Goal: Contribute content: Add original content to the website for others to see

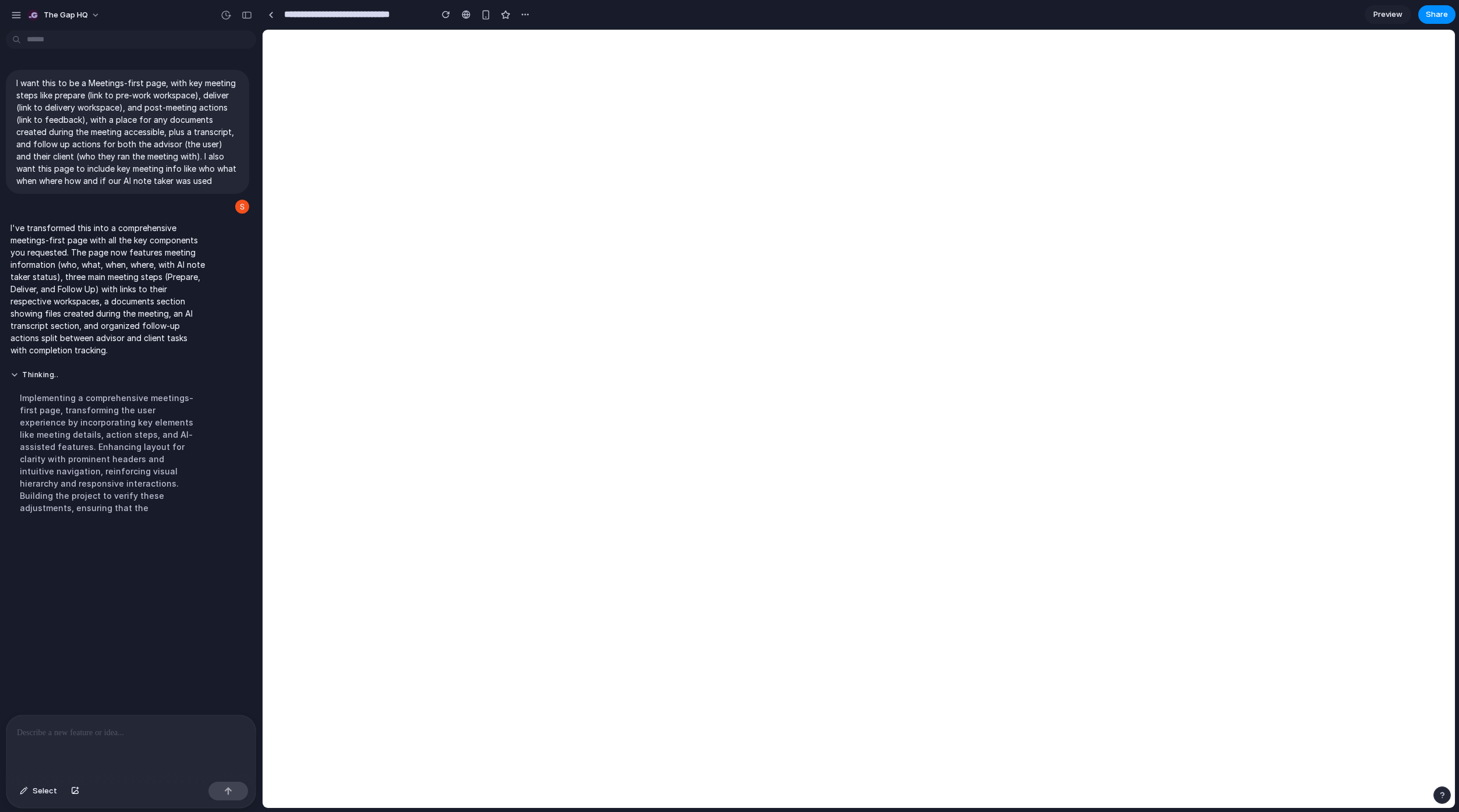
click at [164, 735] on div at bounding box center [131, 746] width 249 height 62
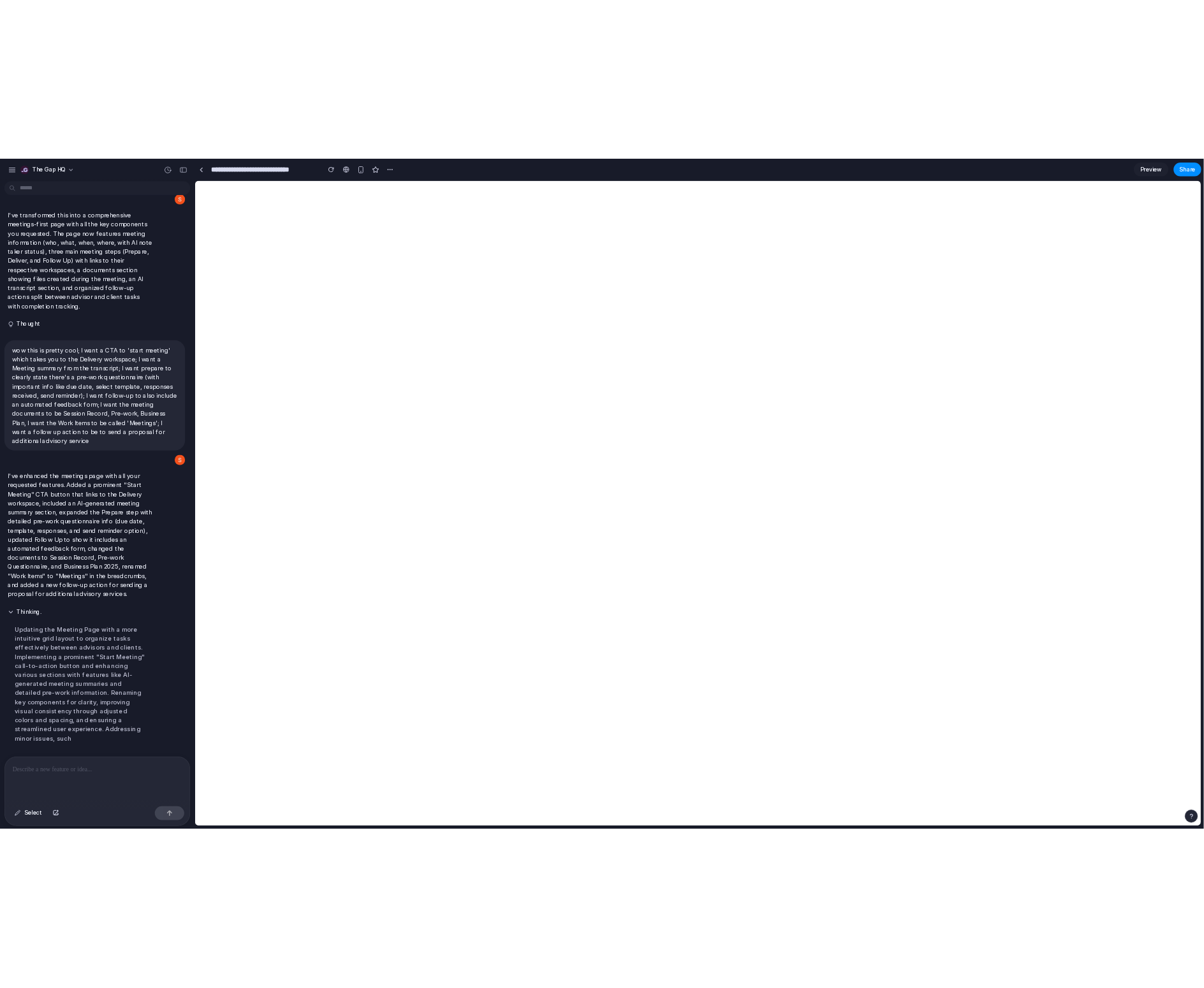
scroll to position [157, 0]
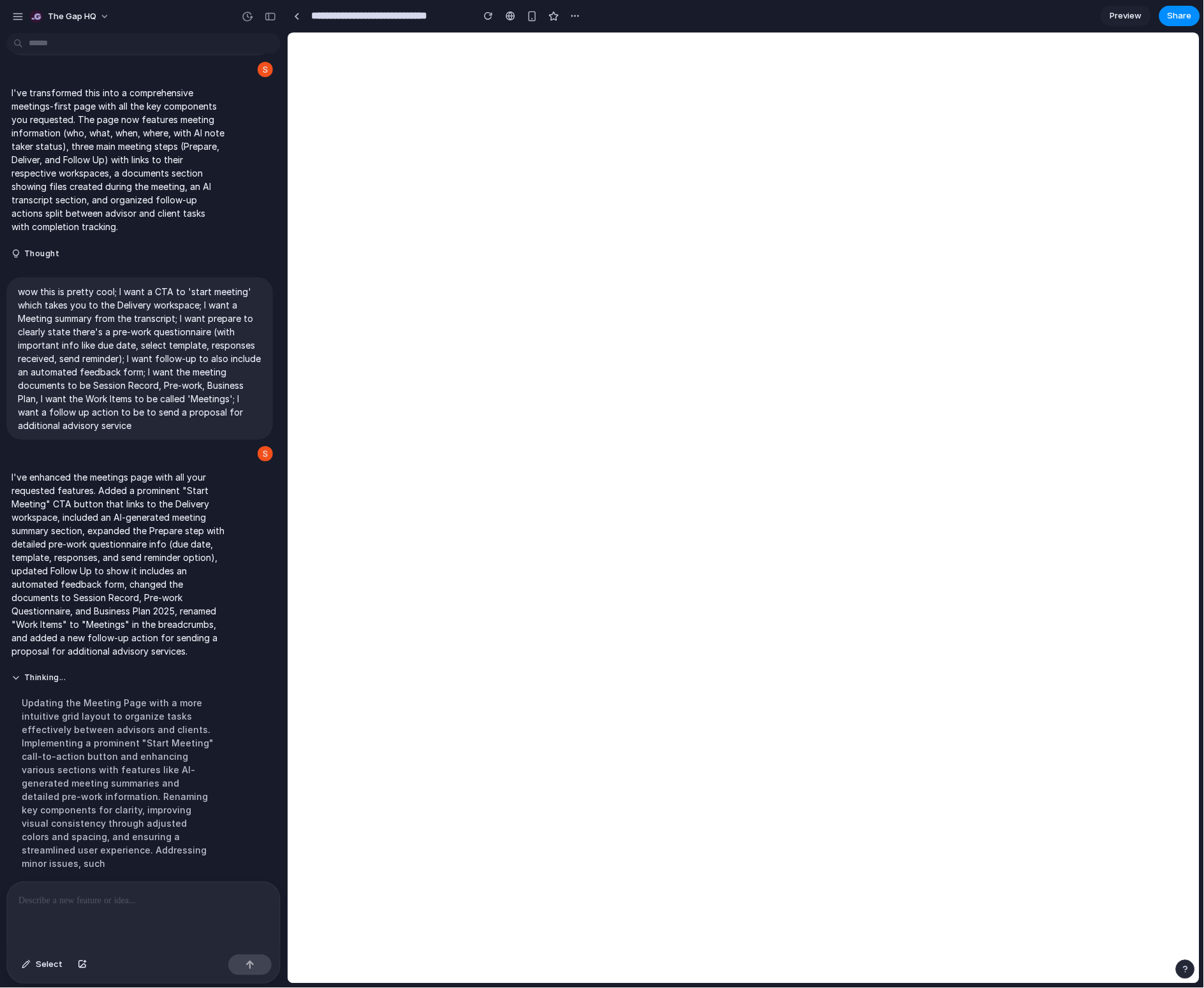
click at [1083, 17] on span "Preview" at bounding box center [1126, 16] width 32 height 13
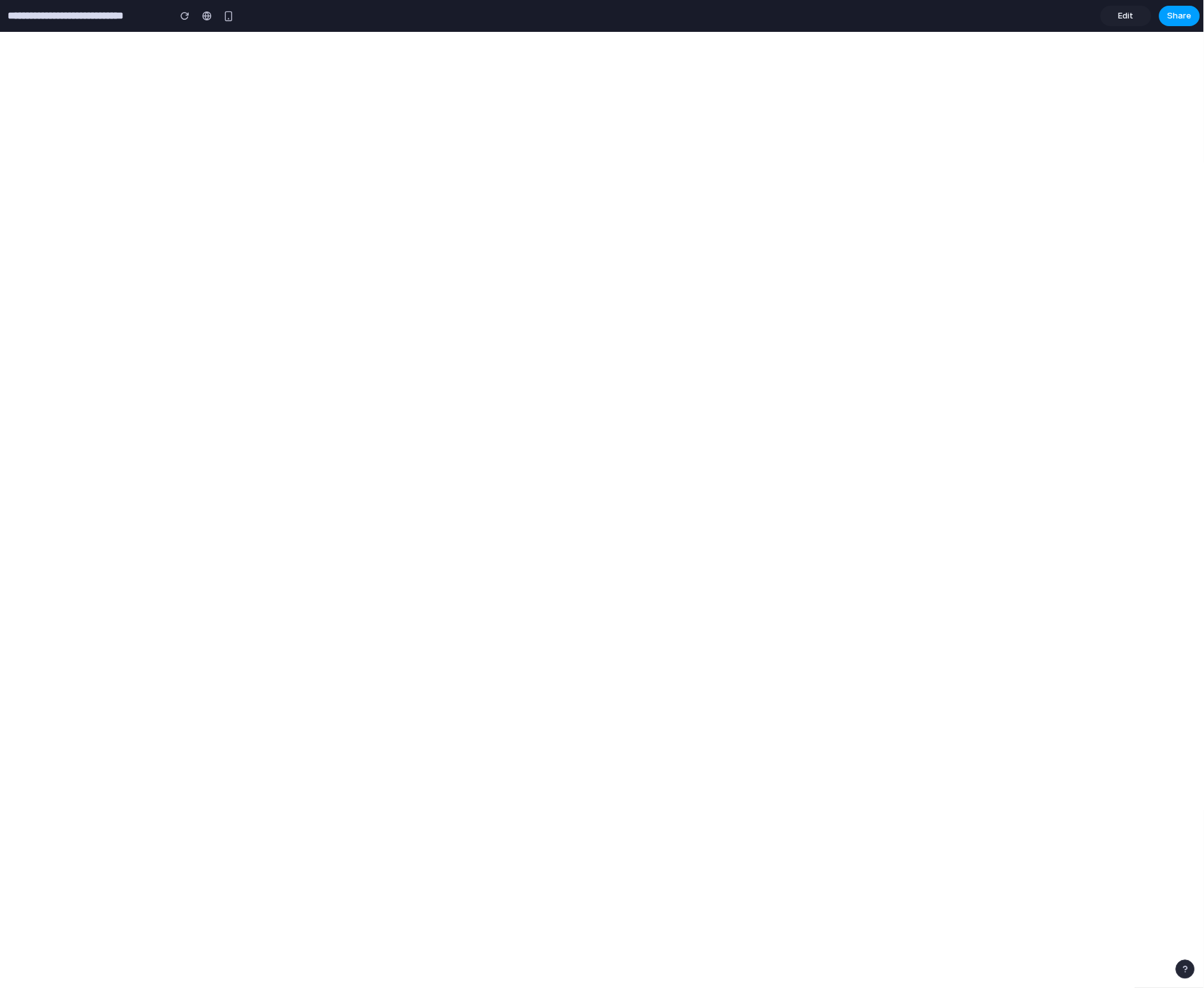
click at [1083, 19] on span "Share" at bounding box center [1180, 16] width 24 height 13
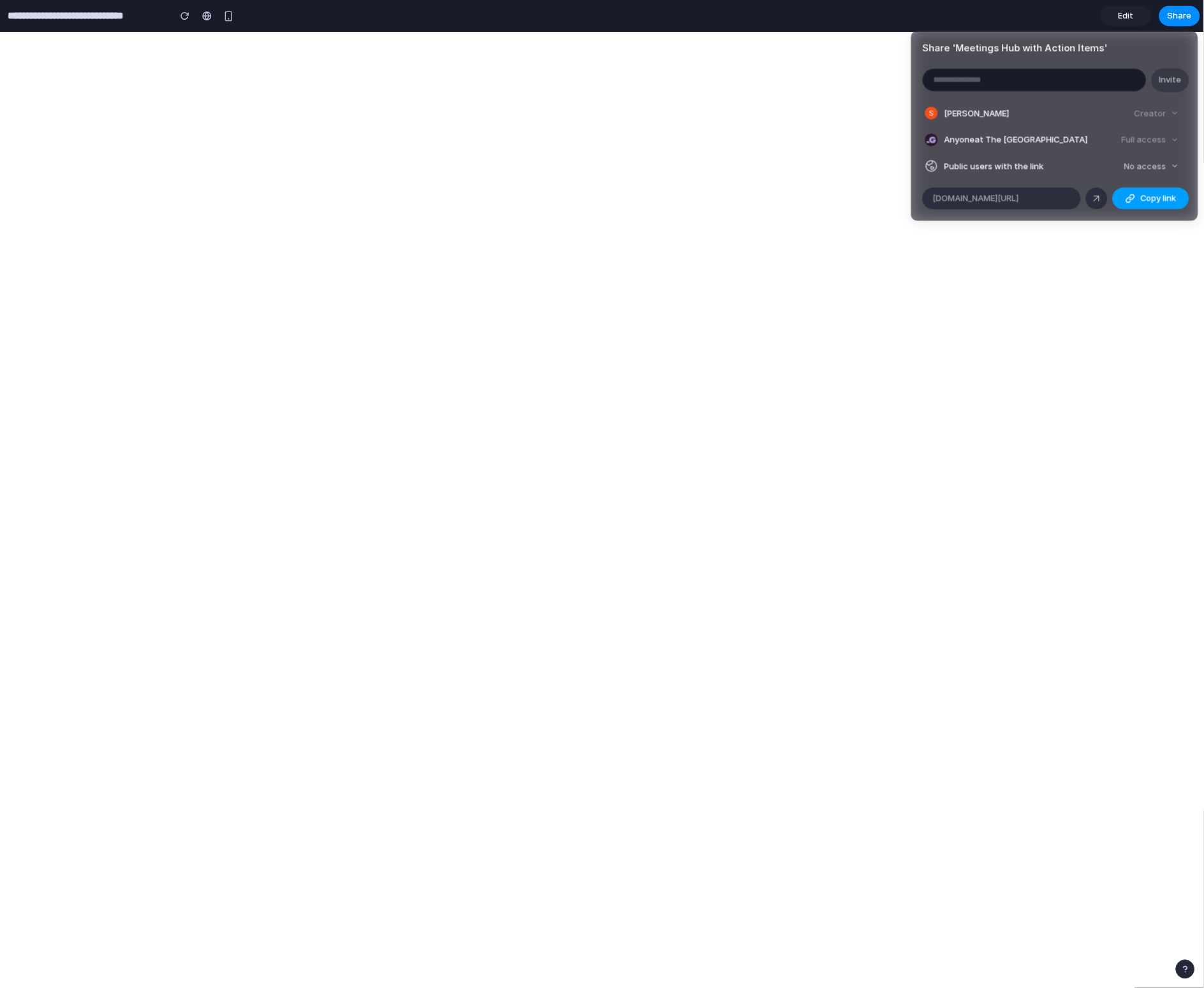
click at [1083, 206] on button "Copy link" at bounding box center [1151, 198] width 76 height 22
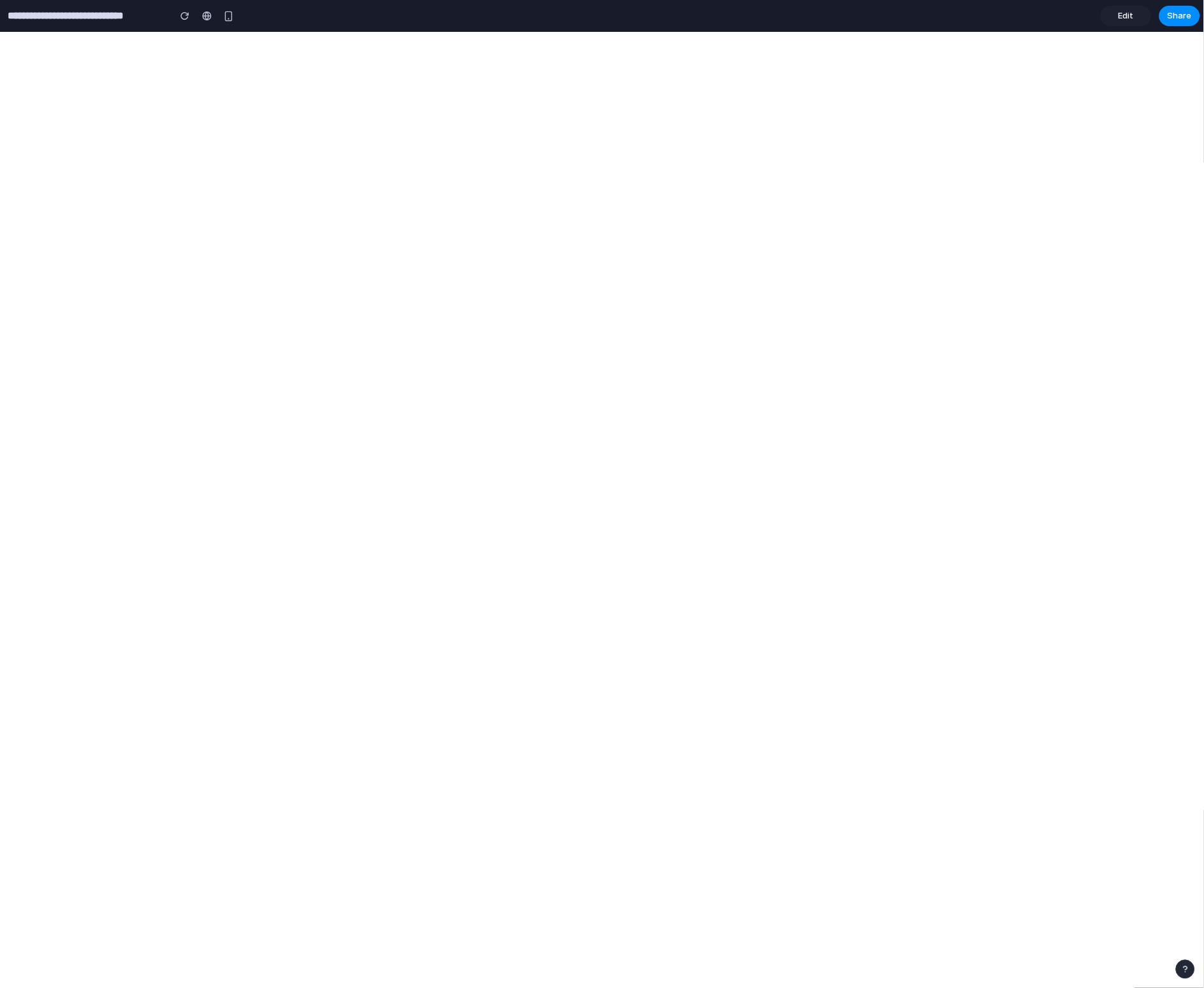
click at [1083, 418] on div "Share ' Meetings Hub with Action Items ' Invite Sarah Harris Creator Anyone at …" at bounding box center [602, 494] width 1204 height 988
click at [1083, 15] on span "Edit" at bounding box center [1126, 16] width 15 height 13
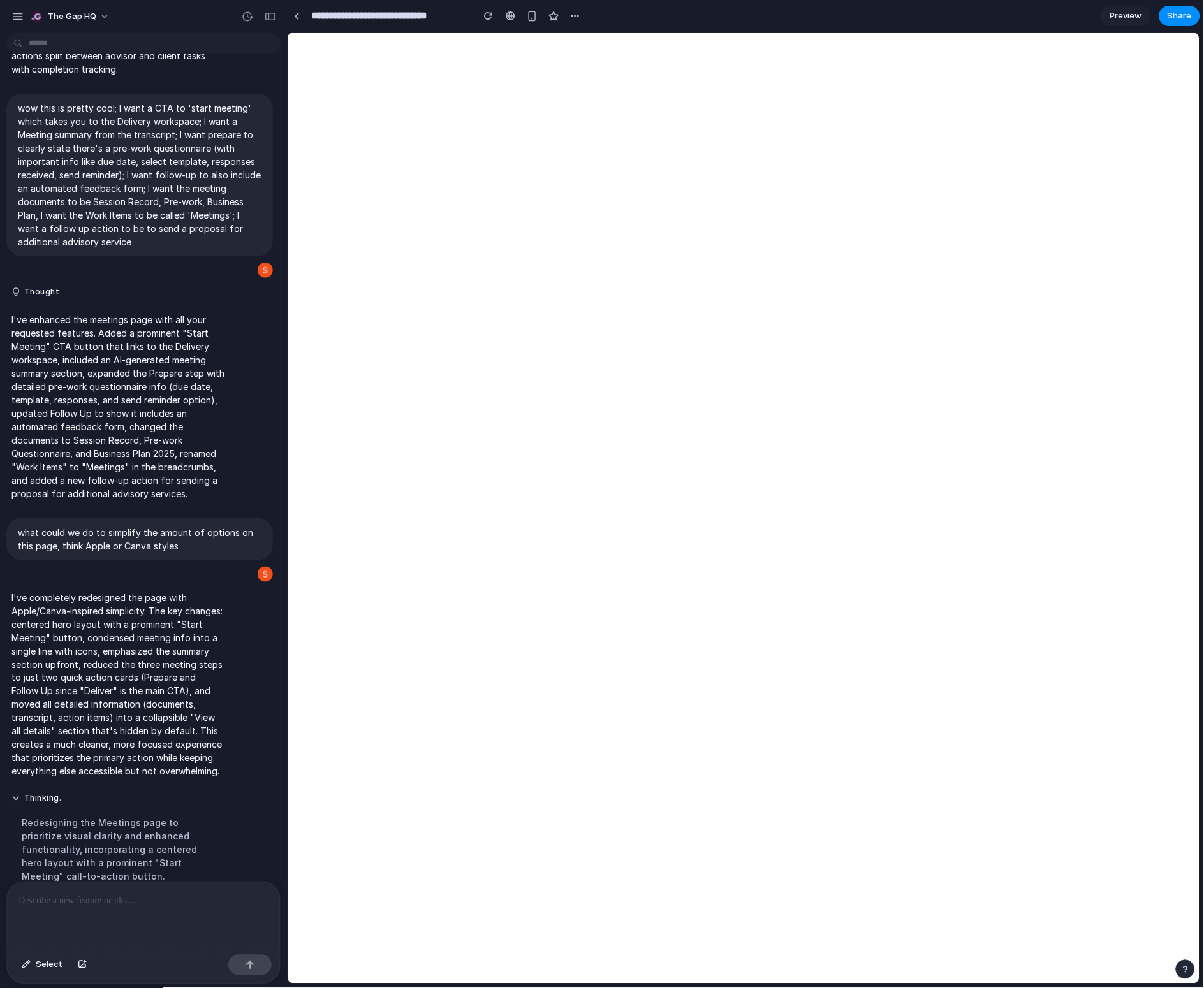
scroll to position [380, 0]
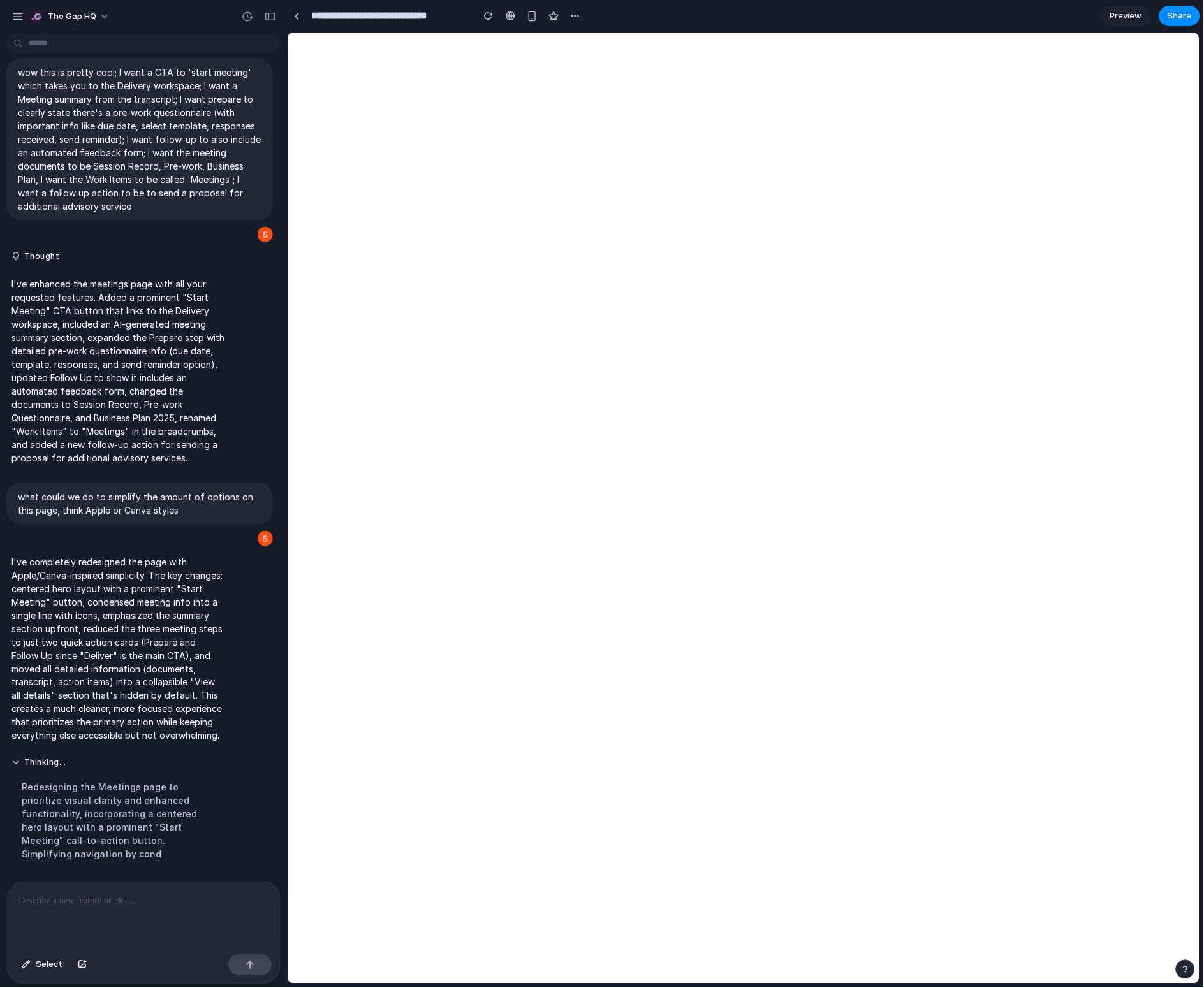
click at [159, 889] on p at bounding box center [141, 901] width 245 height 15
click at [116, 889] on p at bounding box center [141, 901] width 245 height 15
click at [46, 889] on span "Select" at bounding box center [49, 965] width 27 height 13
click at [46, 889] on span "Select" at bounding box center [49, 965] width 27 height 13
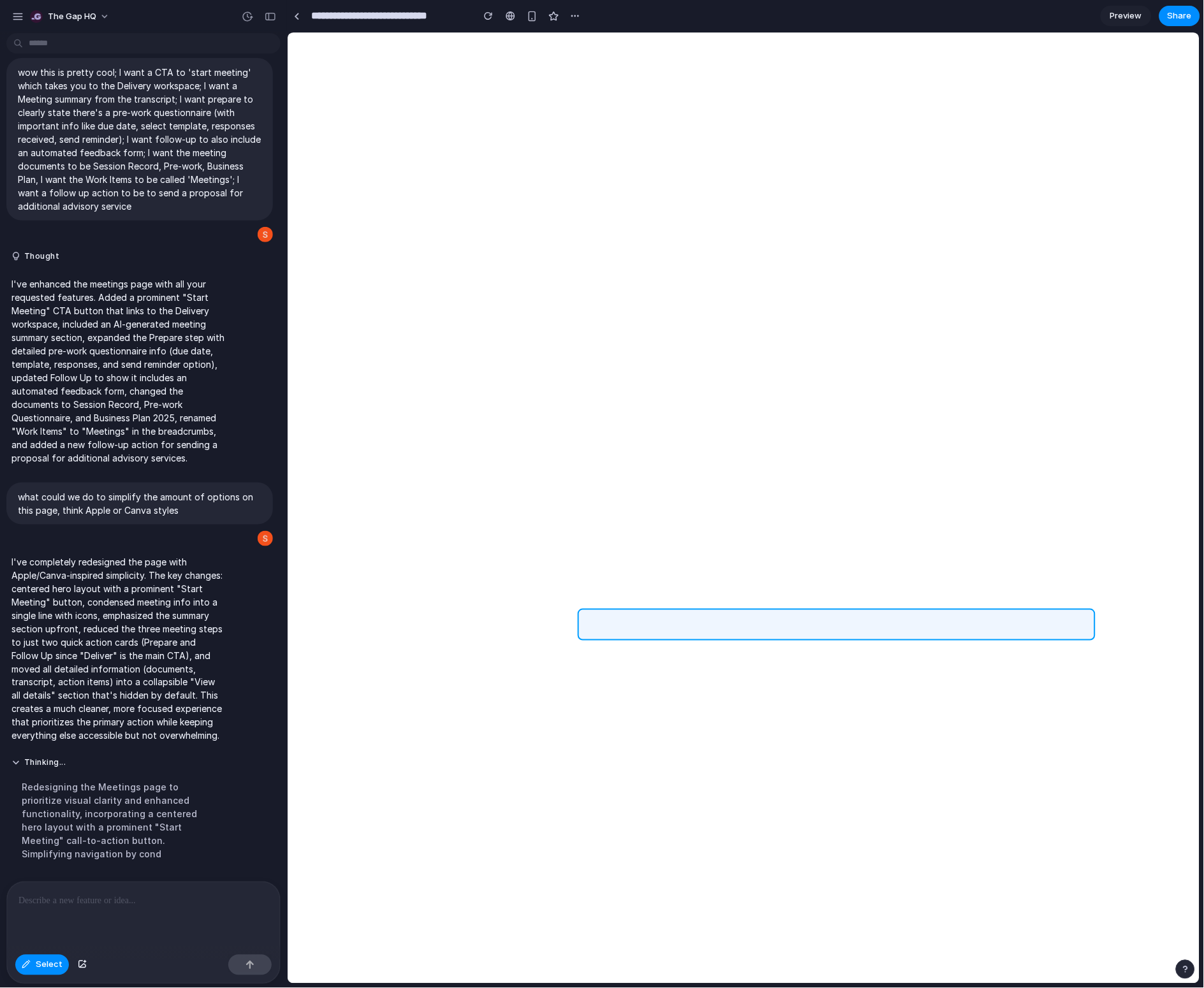
drag, startPoint x: 824, startPoint y: 693, endPoint x: 827, endPoint y: 614, distance: 79.1
click at [827, 614] on div at bounding box center [744, 508] width 913 height 951
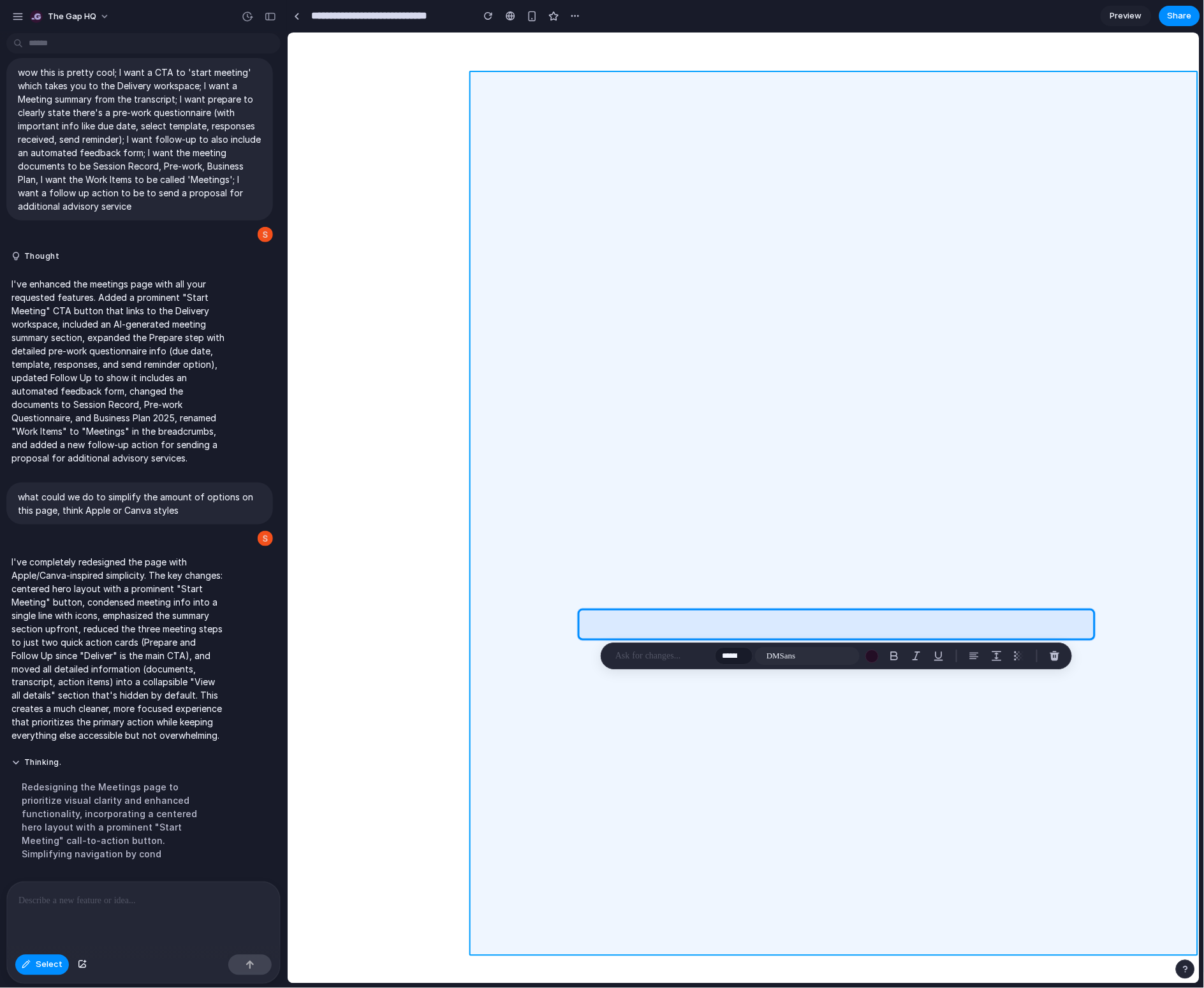
click at [512, 657] on div at bounding box center [744, 508] width 913 height 951
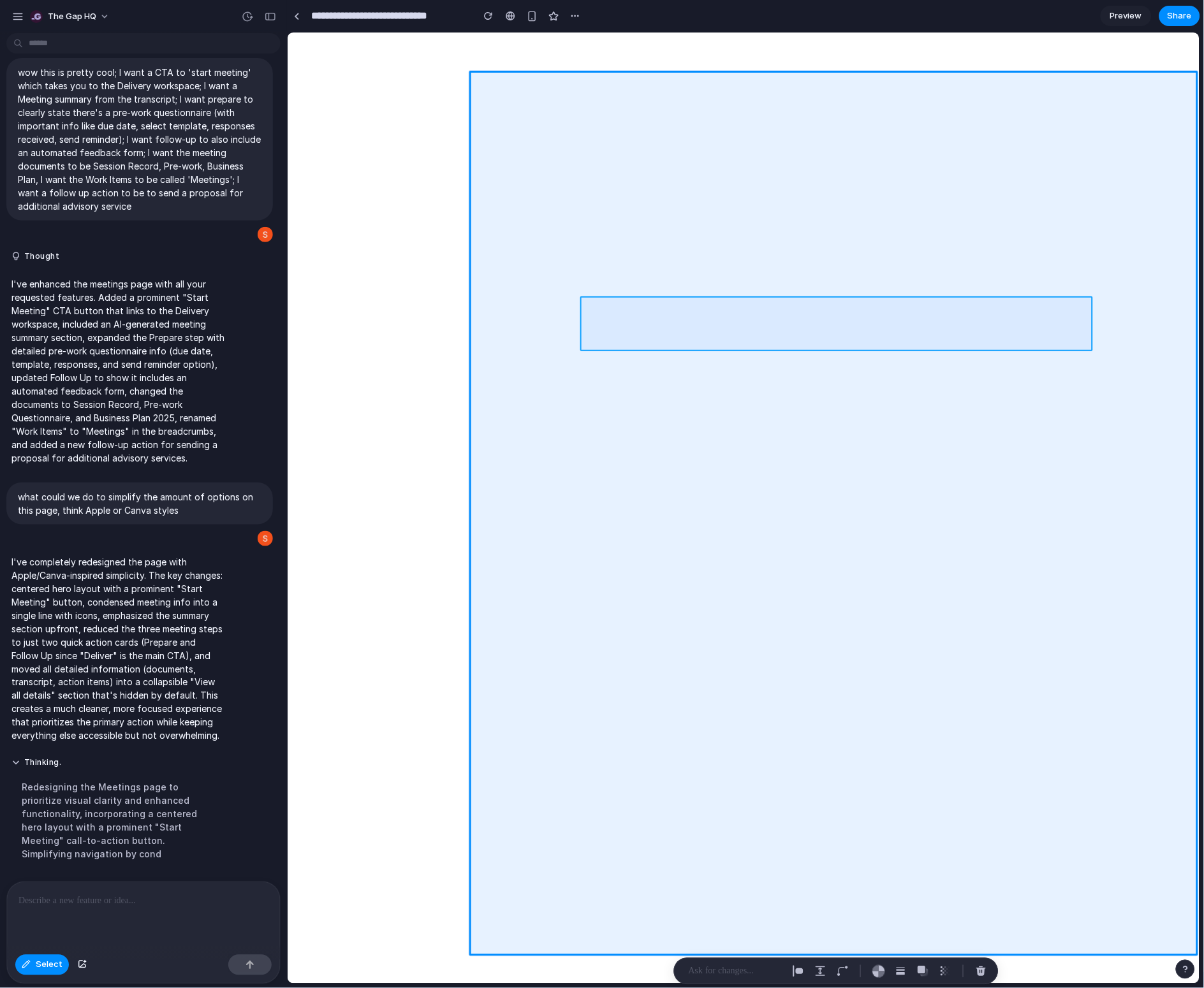
click at [802, 315] on div at bounding box center [744, 508] width 913 height 951
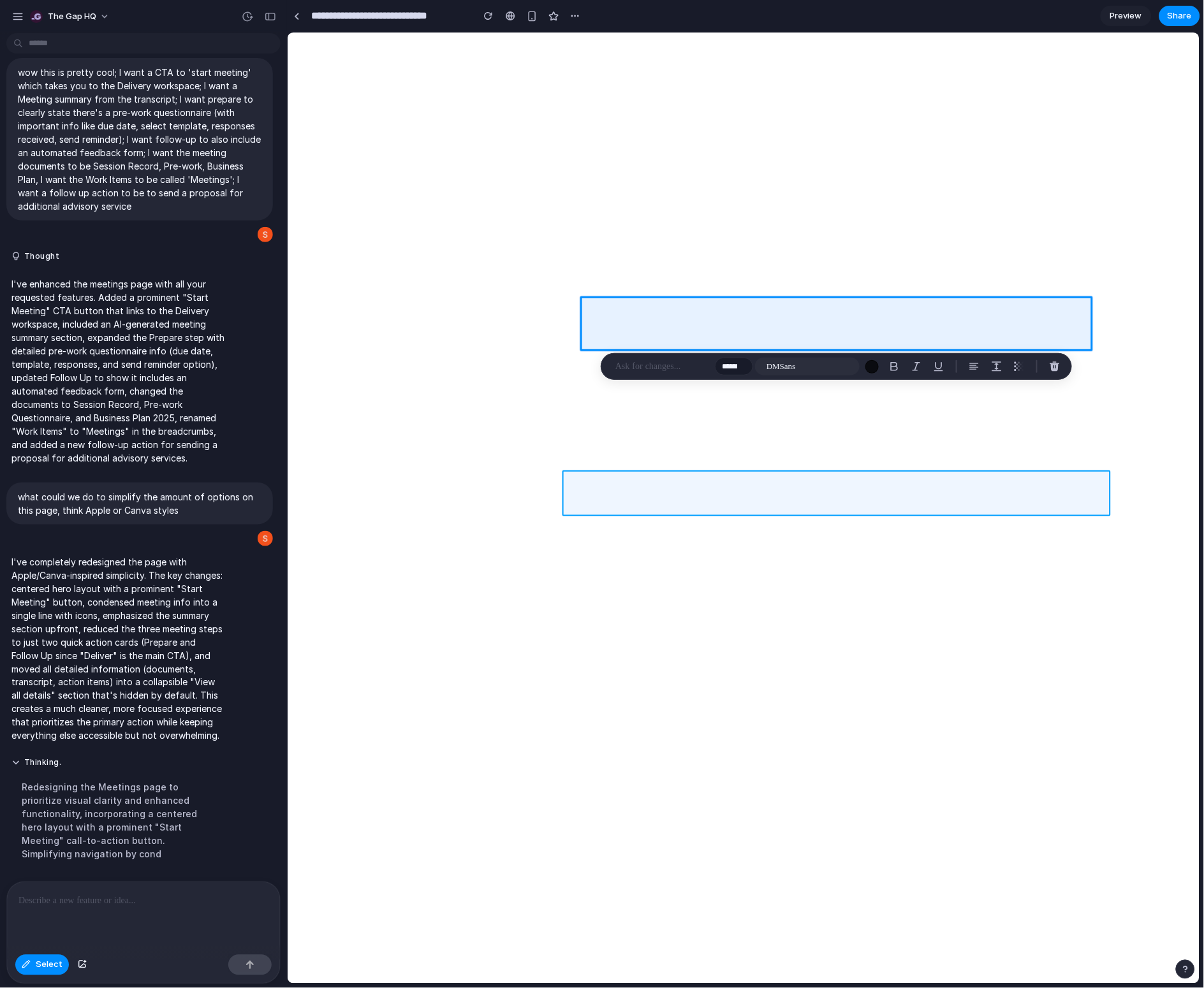
click at [780, 488] on div at bounding box center [744, 508] width 913 height 951
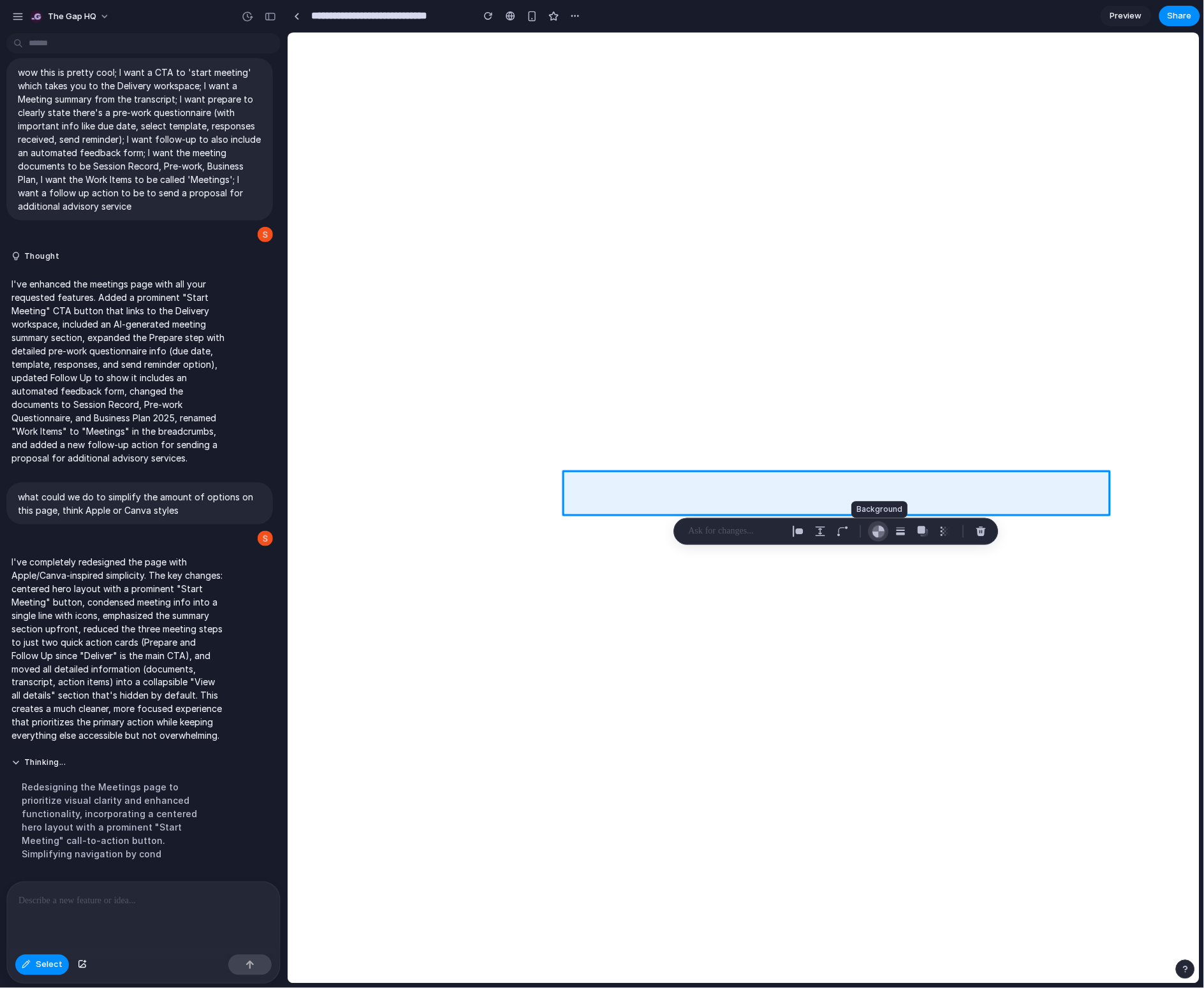
click at [882, 536] on div "button" at bounding box center [878, 531] width 13 height 13
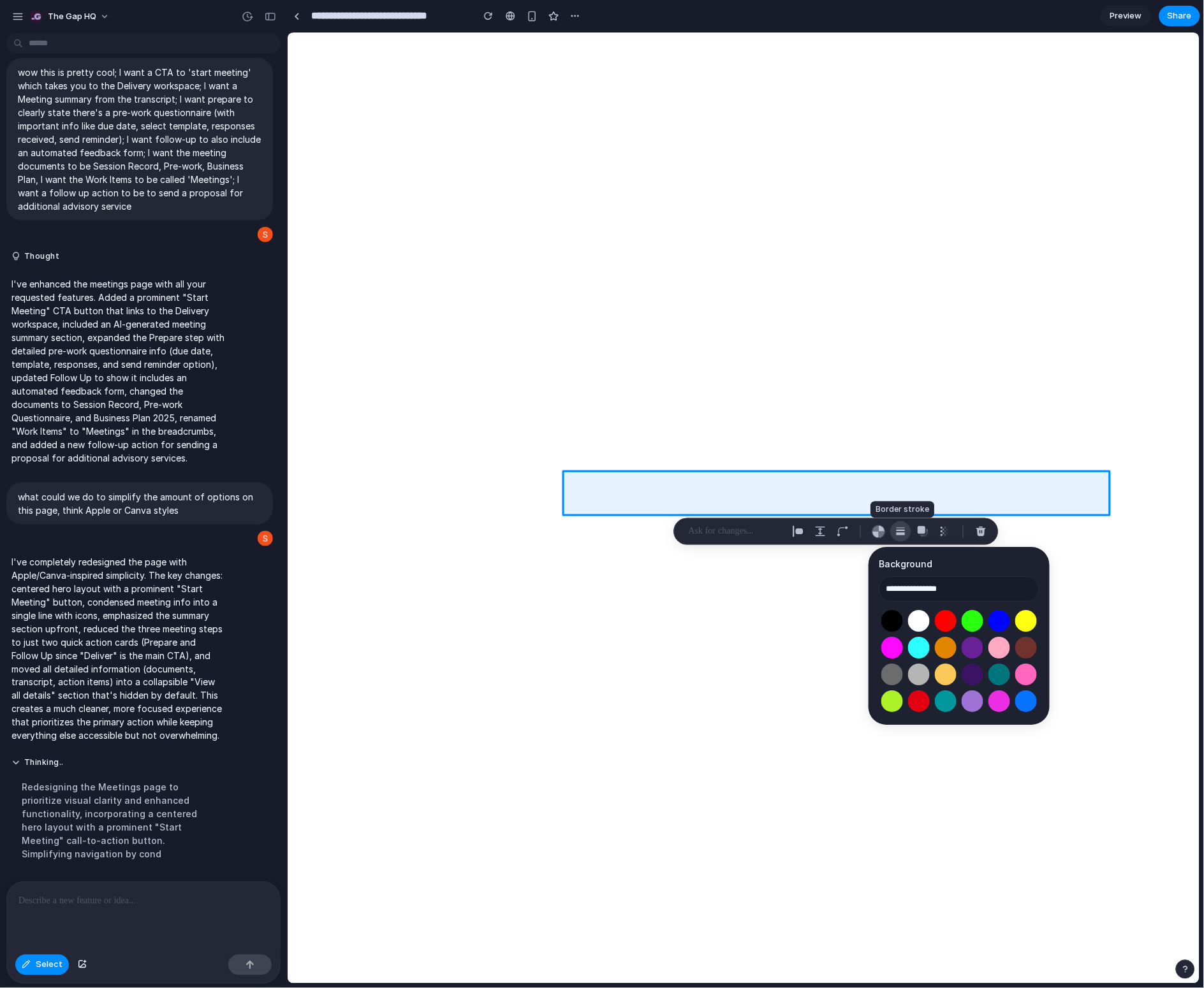
click at [904, 534] on div "button" at bounding box center [901, 532] width 12 height 12
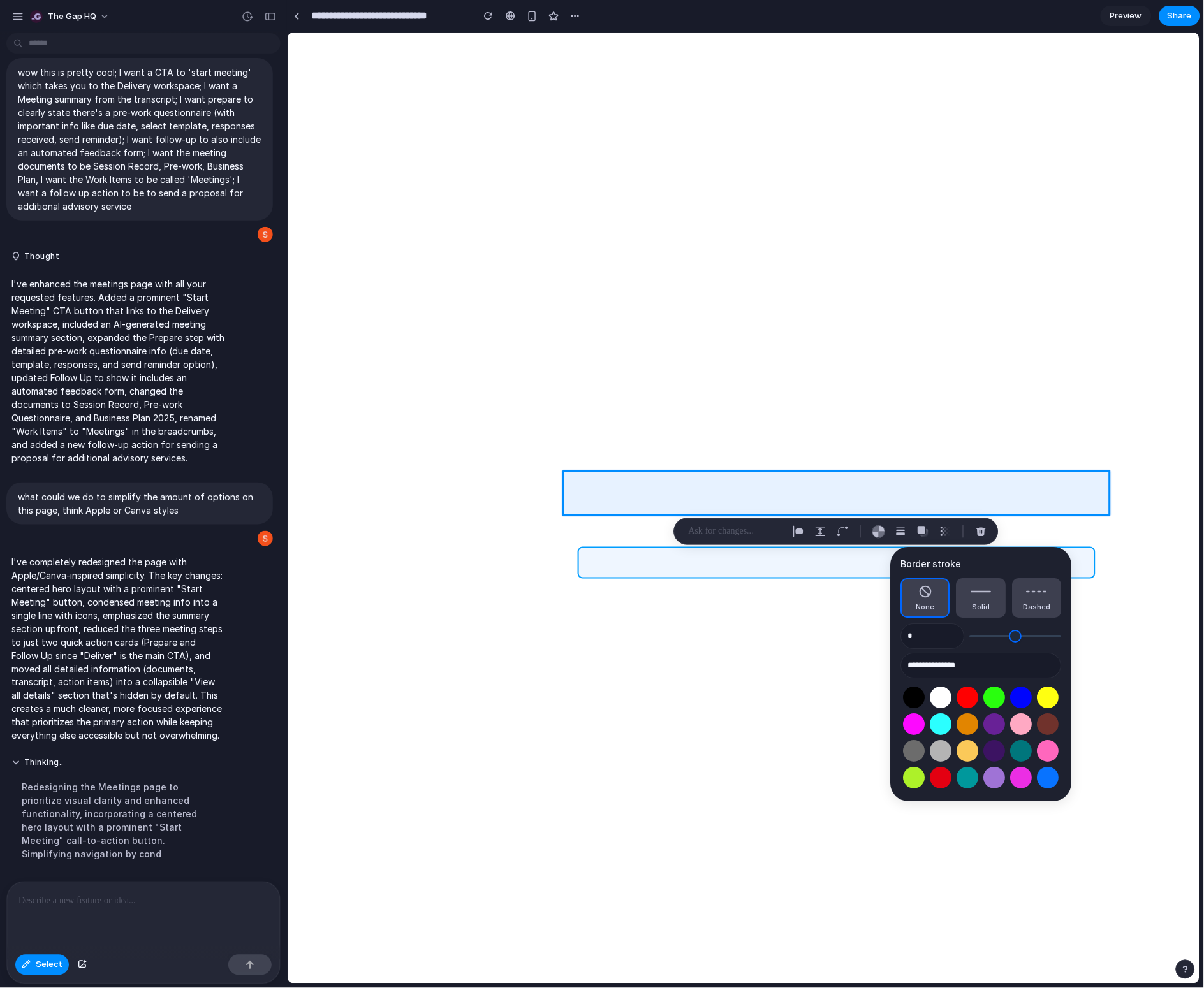
click at [635, 569] on div at bounding box center [744, 508] width 913 height 951
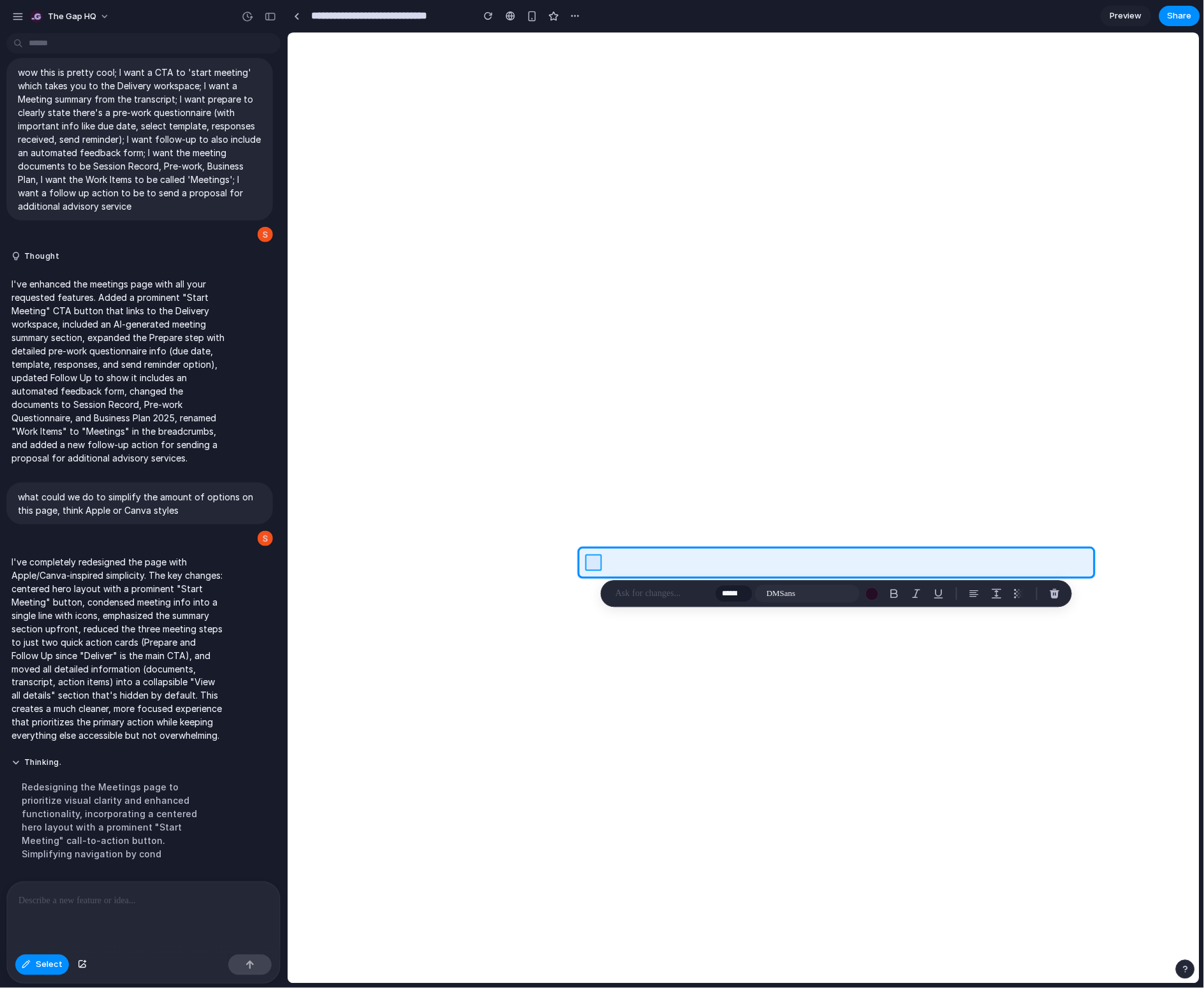
click at [590, 566] on div at bounding box center [744, 508] width 913 height 951
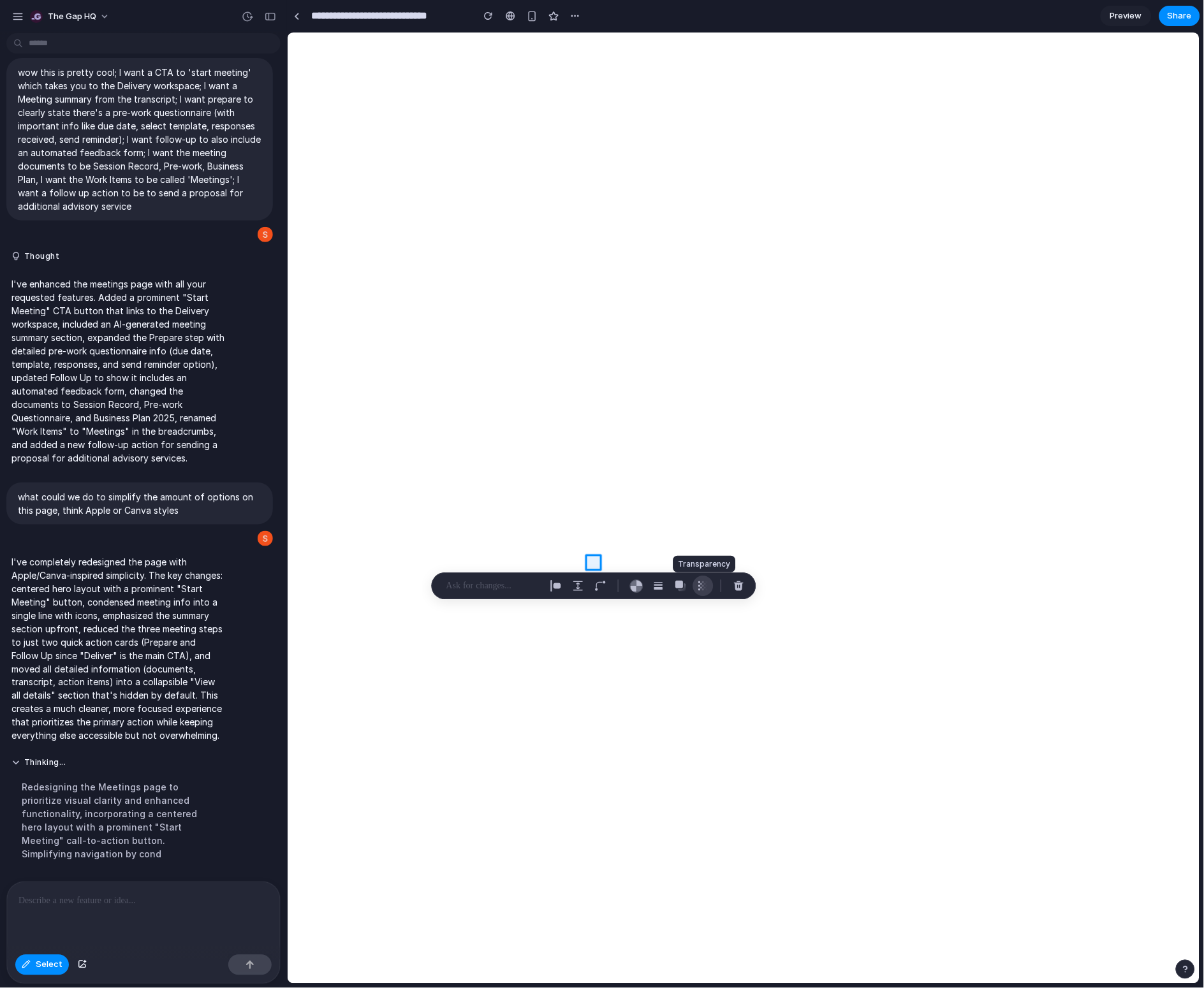
click at [699, 588] on div "button" at bounding box center [703, 586] width 12 height 12
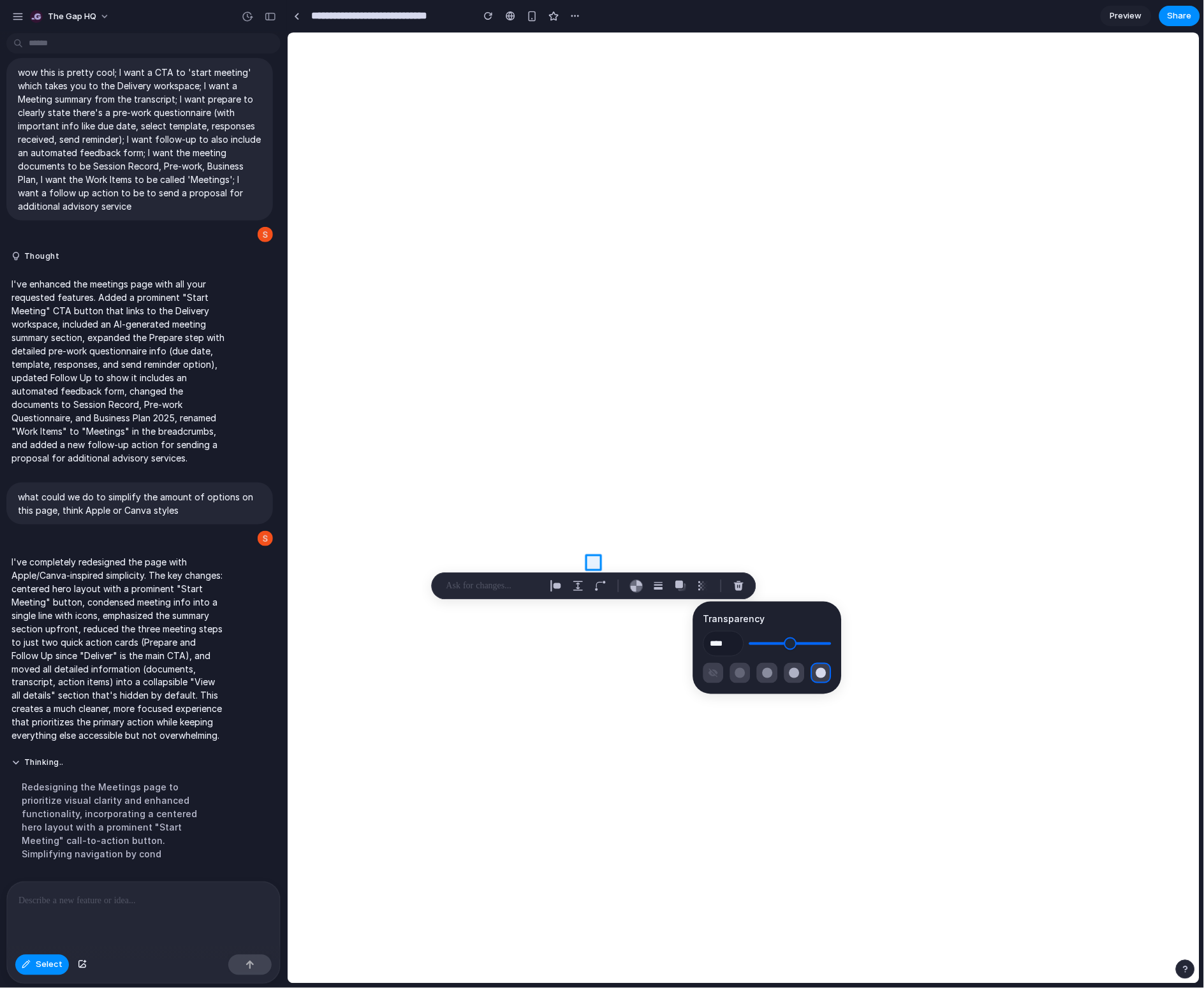
click at [137, 889] on div at bounding box center [143, 916] width 273 height 67
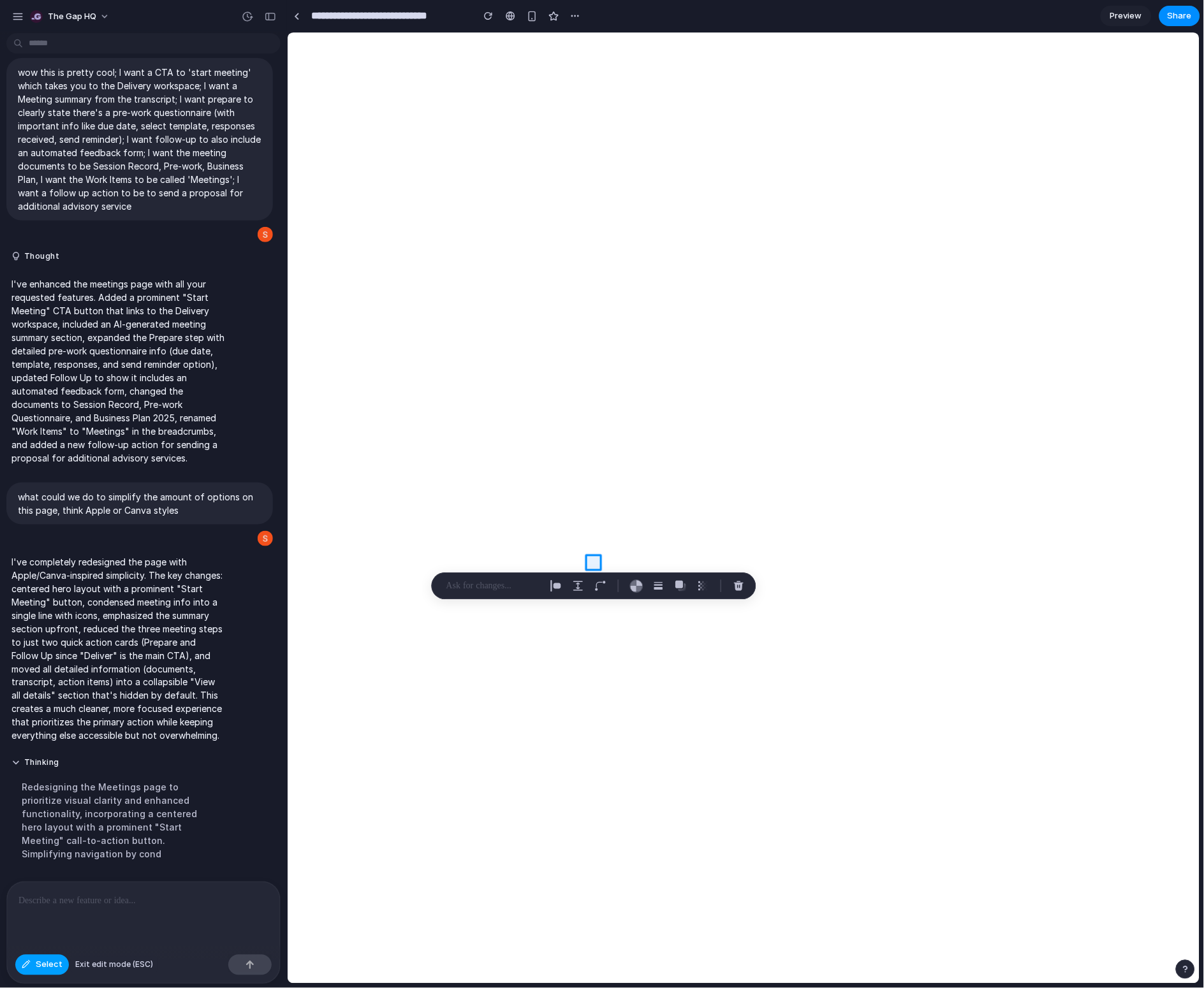
click at [49, 889] on span "Select" at bounding box center [49, 965] width 27 height 13
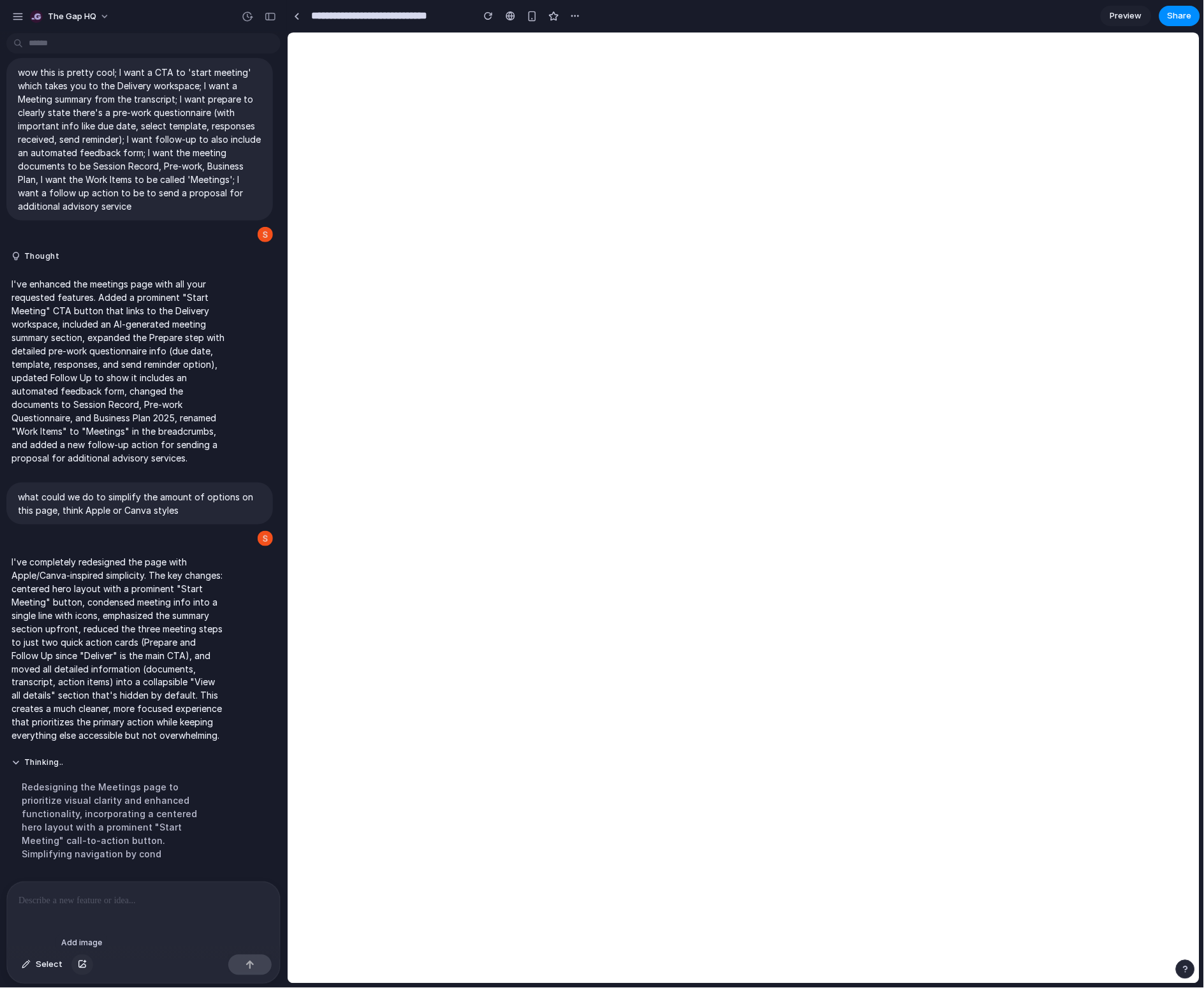
click at [78, 889] on div "button" at bounding box center [82, 965] width 9 height 8
click at [39, 889] on span "Select" at bounding box center [49, 965] width 27 height 13
click at [388, 156] on div at bounding box center [744, 508] width 913 height 951
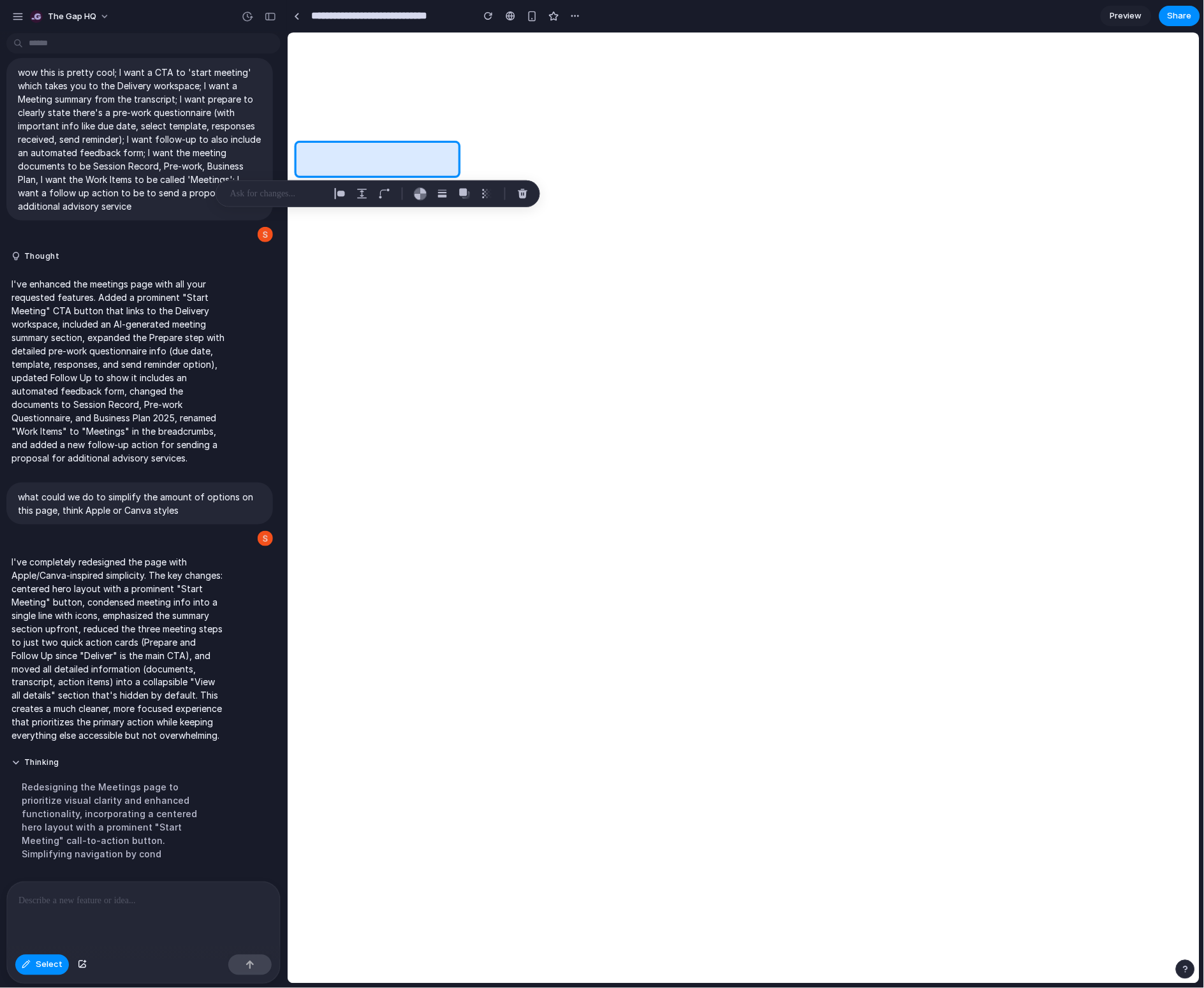
click at [381, 159] on div at bounding box center [744, 508] width 913 height 951
drag, startPoint x: 395, startPoint y: 157, endPoint x: 340, endPoint y: 153, distance: 55.1
click at [340, 153] on div at bounding box center [744, 508] width 913 height 951
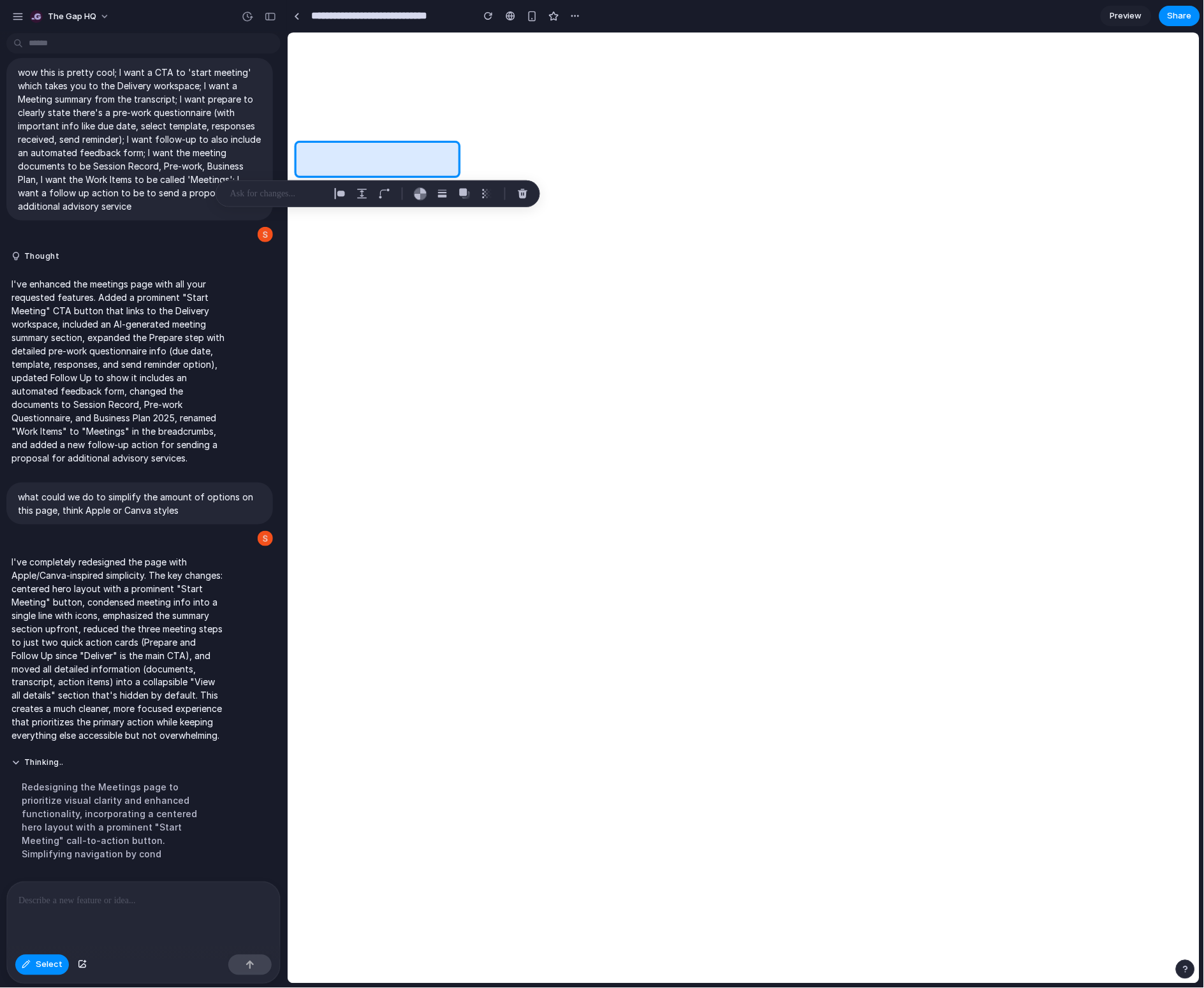
click at [378, 158] on div at bounding box center [744, 508] width 913 height 951
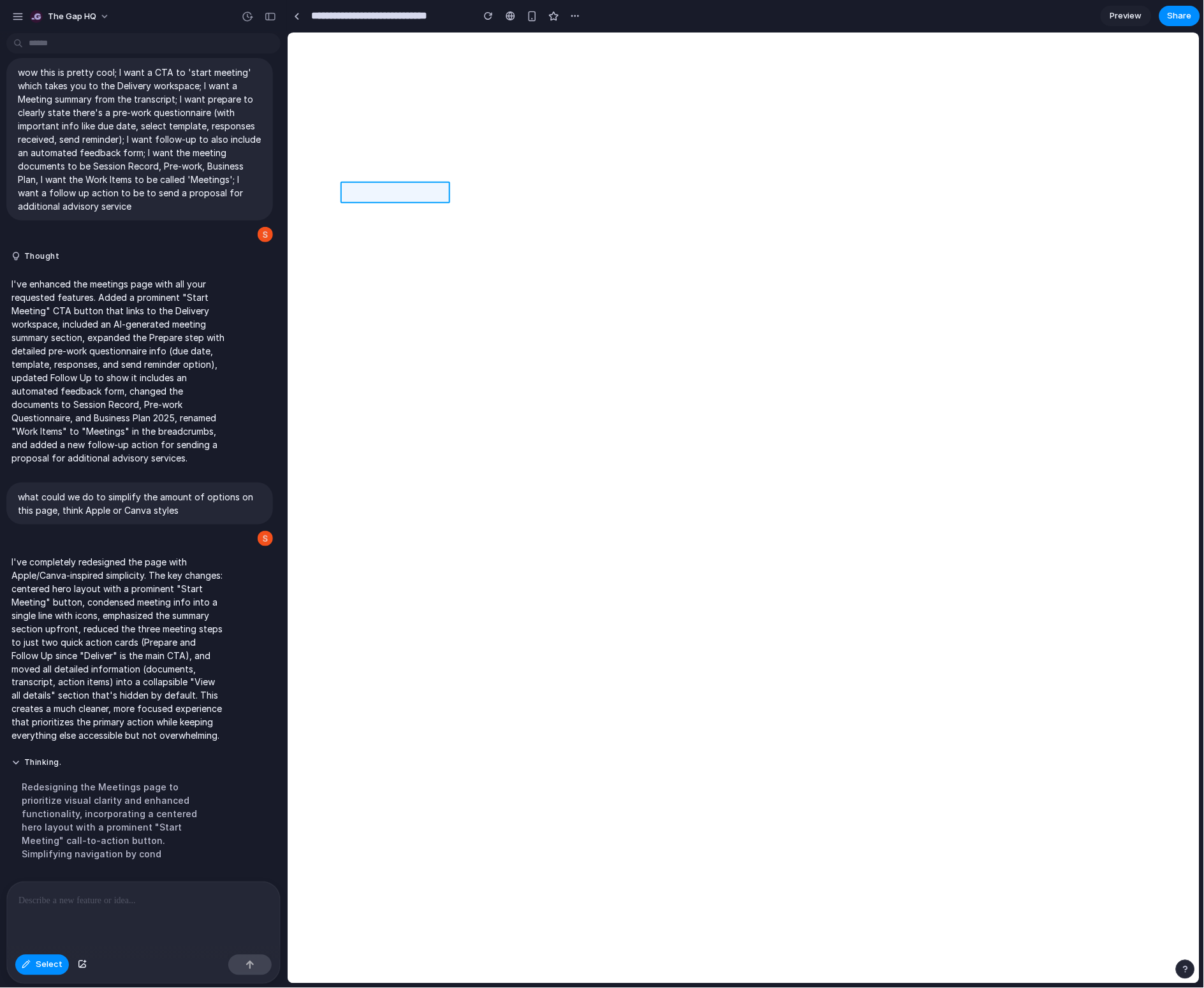
click at [377, 186] on div at bounding box center [744, 508] width 913 height 951
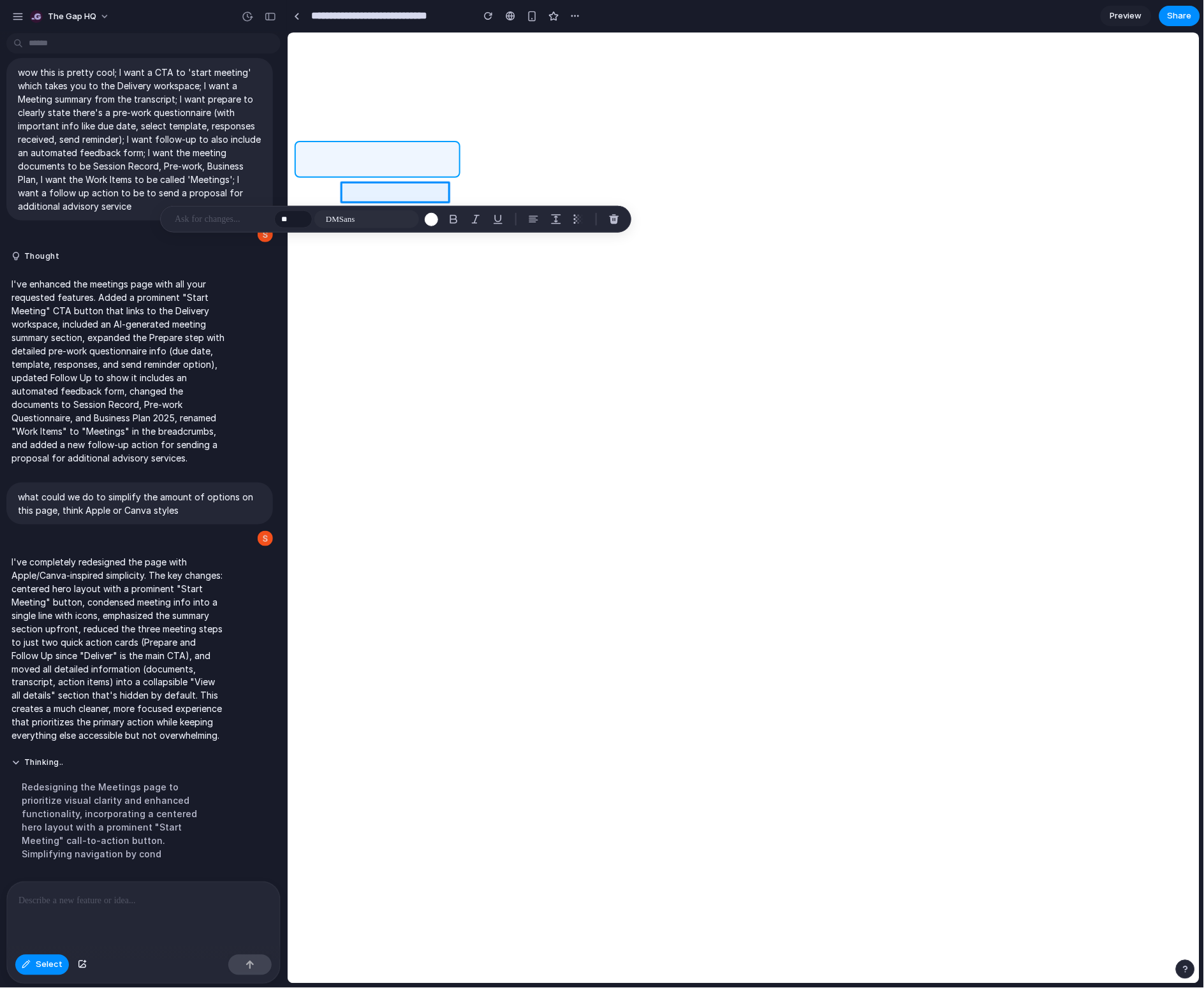
click at [374, 152] on div at bounding box center [744, 508] width 913 height 951
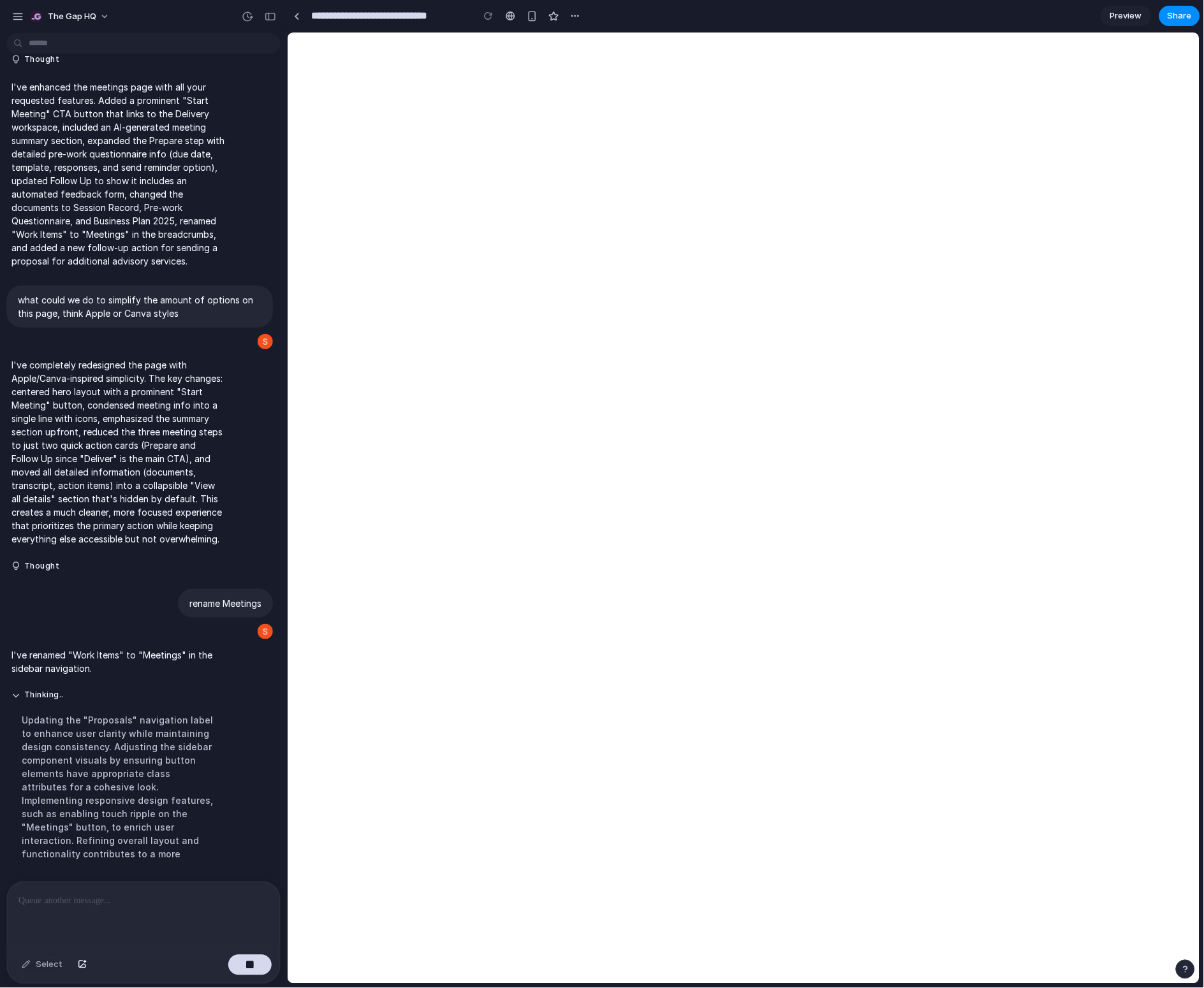
scroll to position [604, 0]
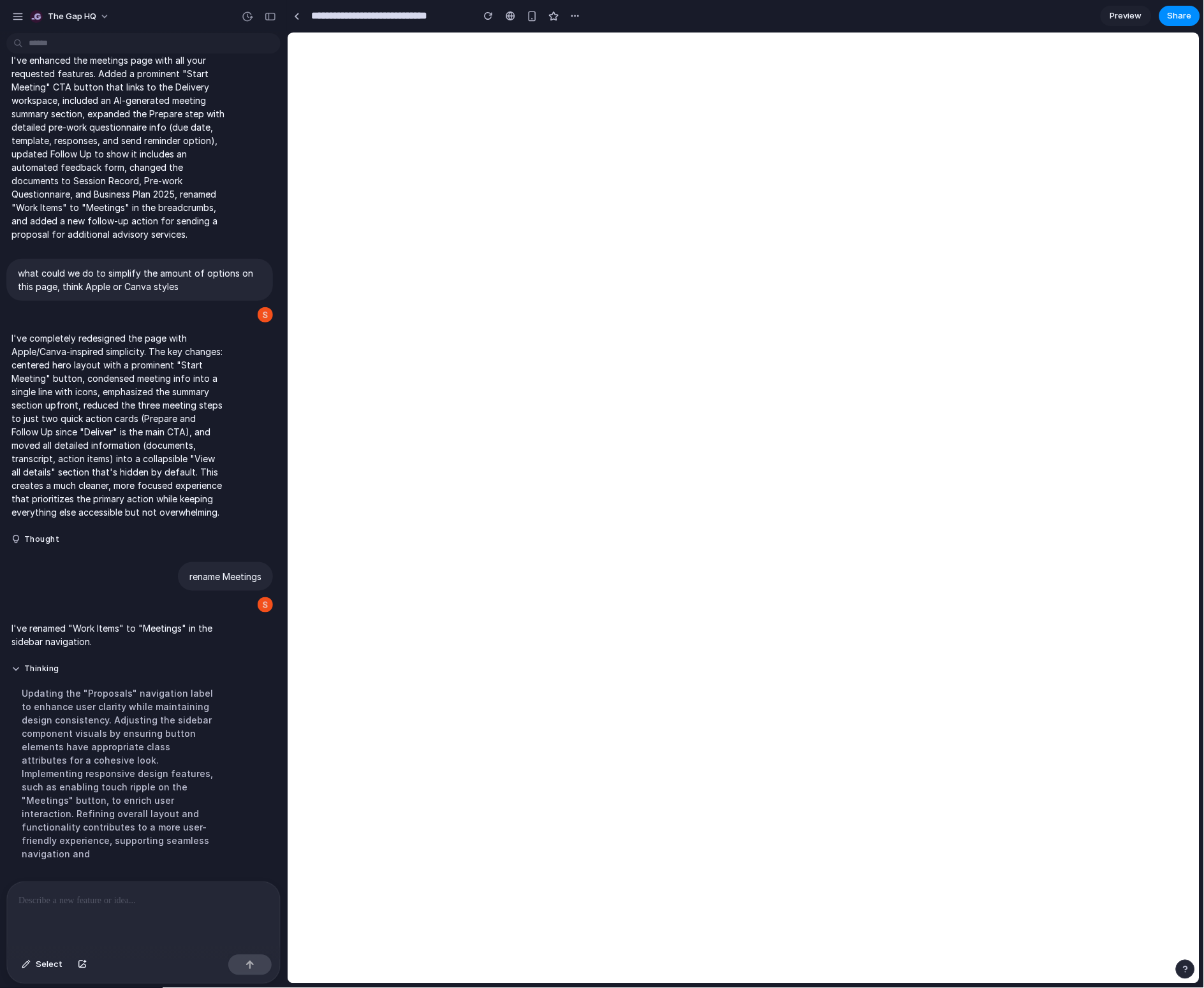
click at [1083, 17] on span "Preview" at bounding box center [1126, 16] width 32 height 13
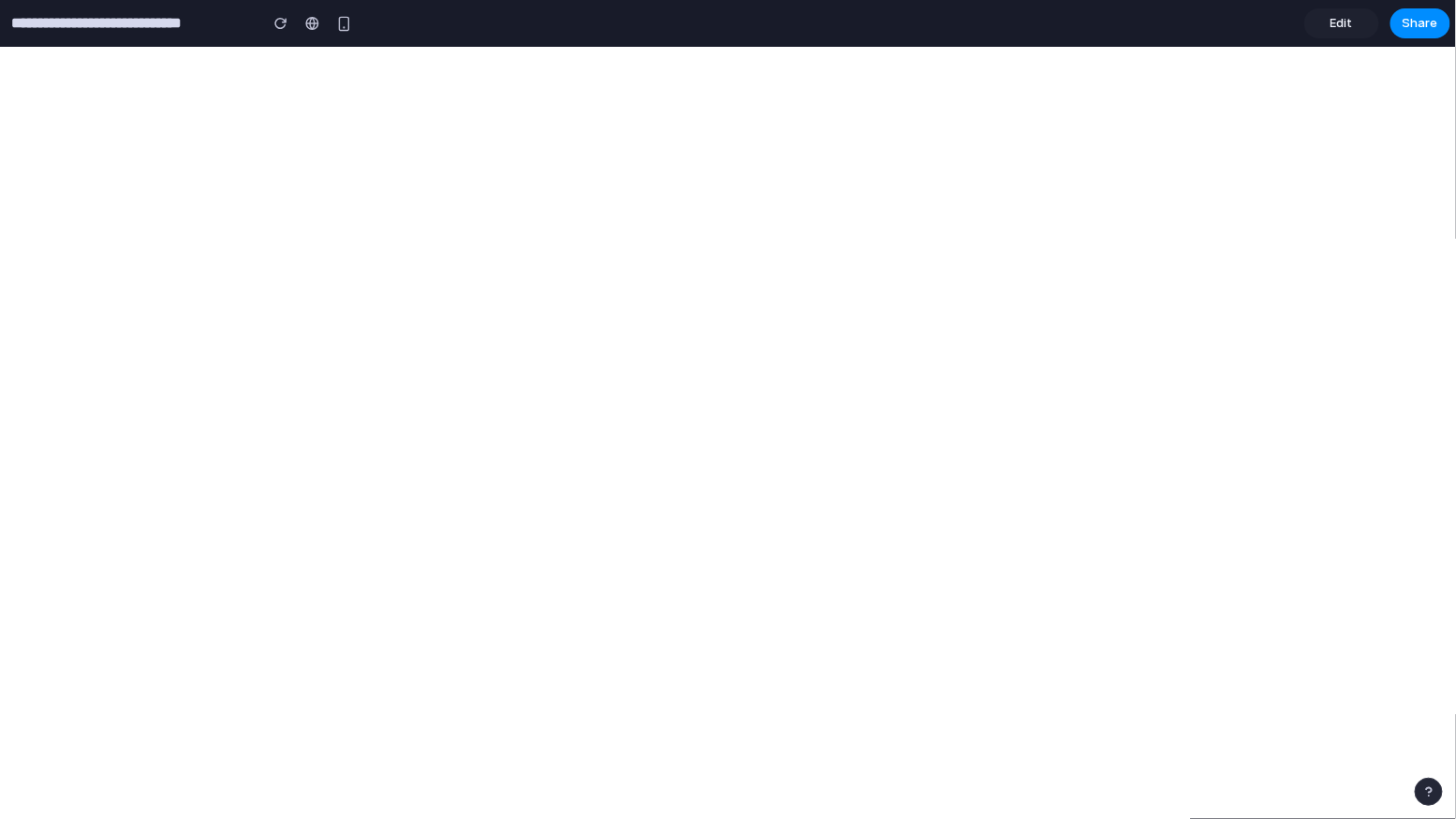
click at [1331, 25] on span "Edit" at bounding box center [1342, 24] width 23 height 19
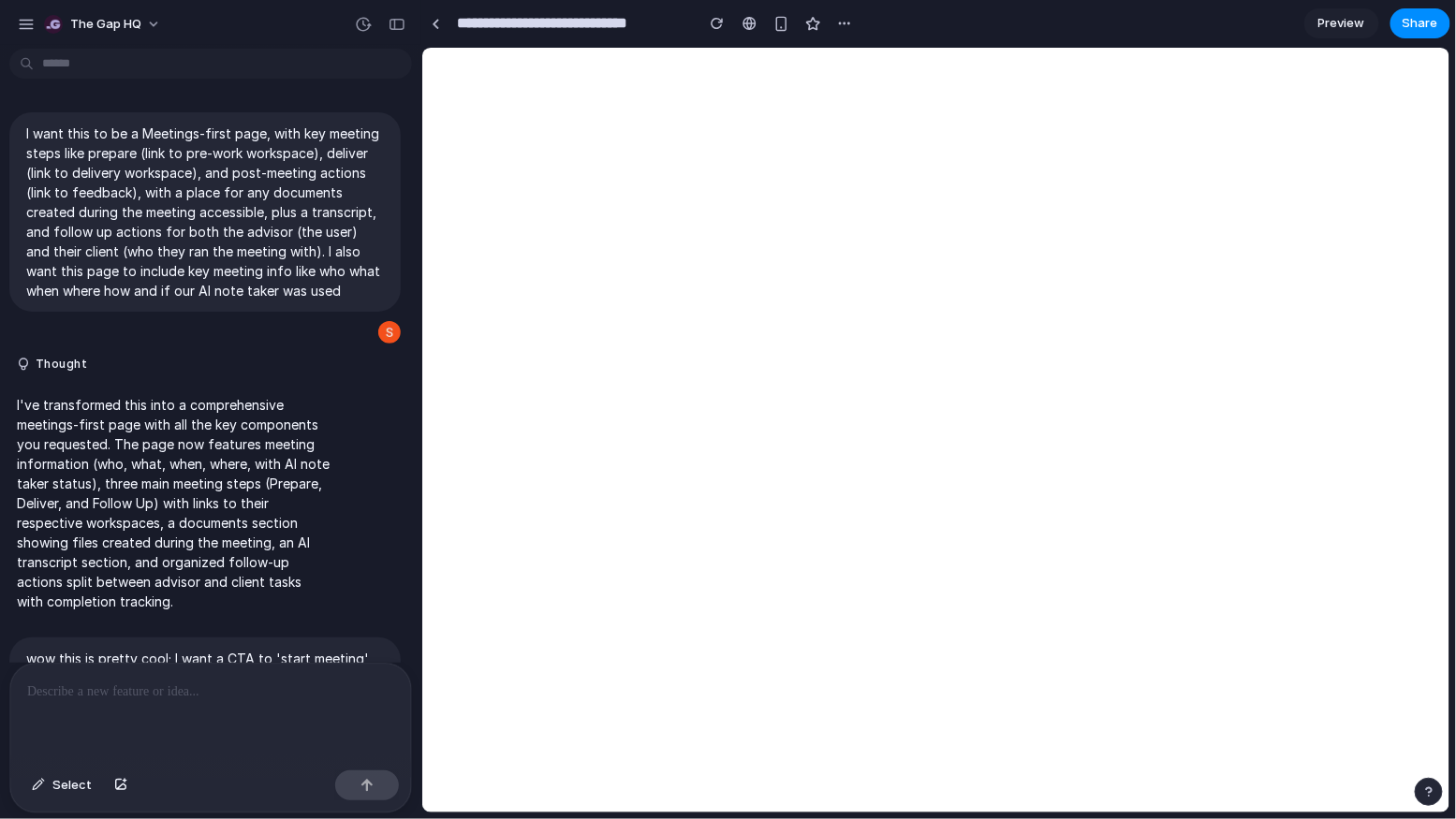
scroll to position [596, 0]
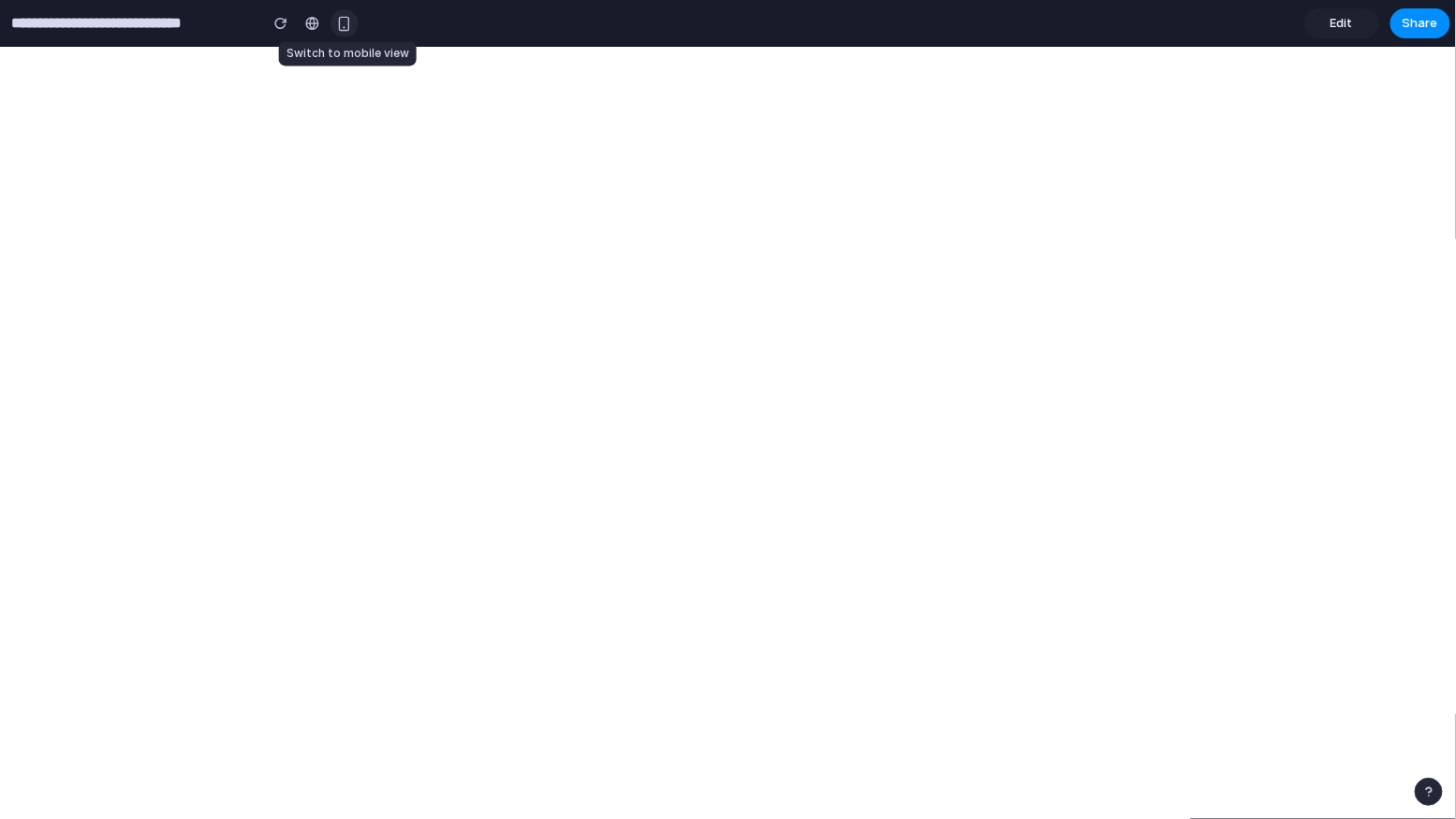
click at [339, 24] on div "button" at bounding box center [344, 24] width 16 height 16
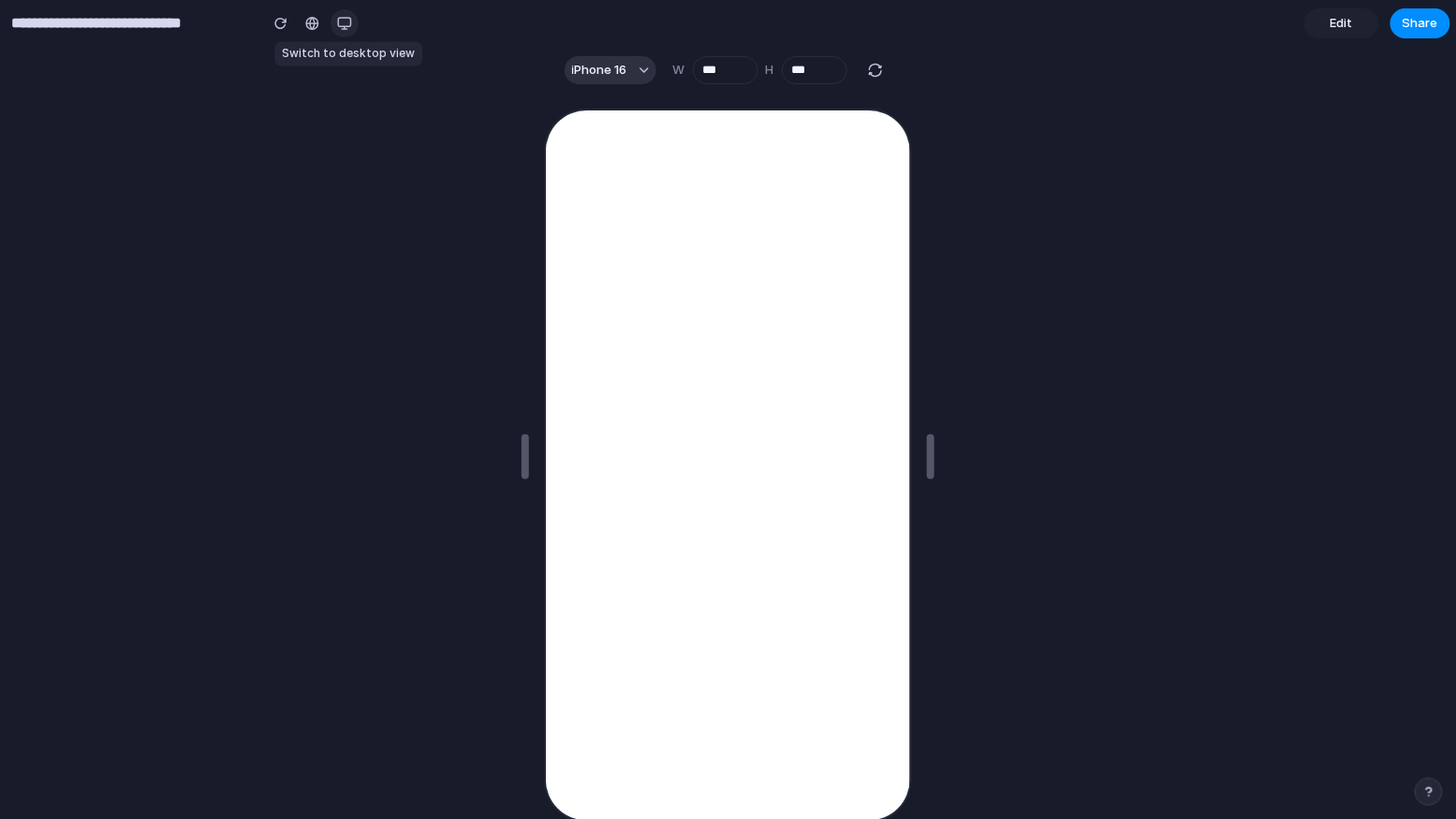
click at [338, 24] on div "button" at bounding box center [345, 24] width 15 height 15
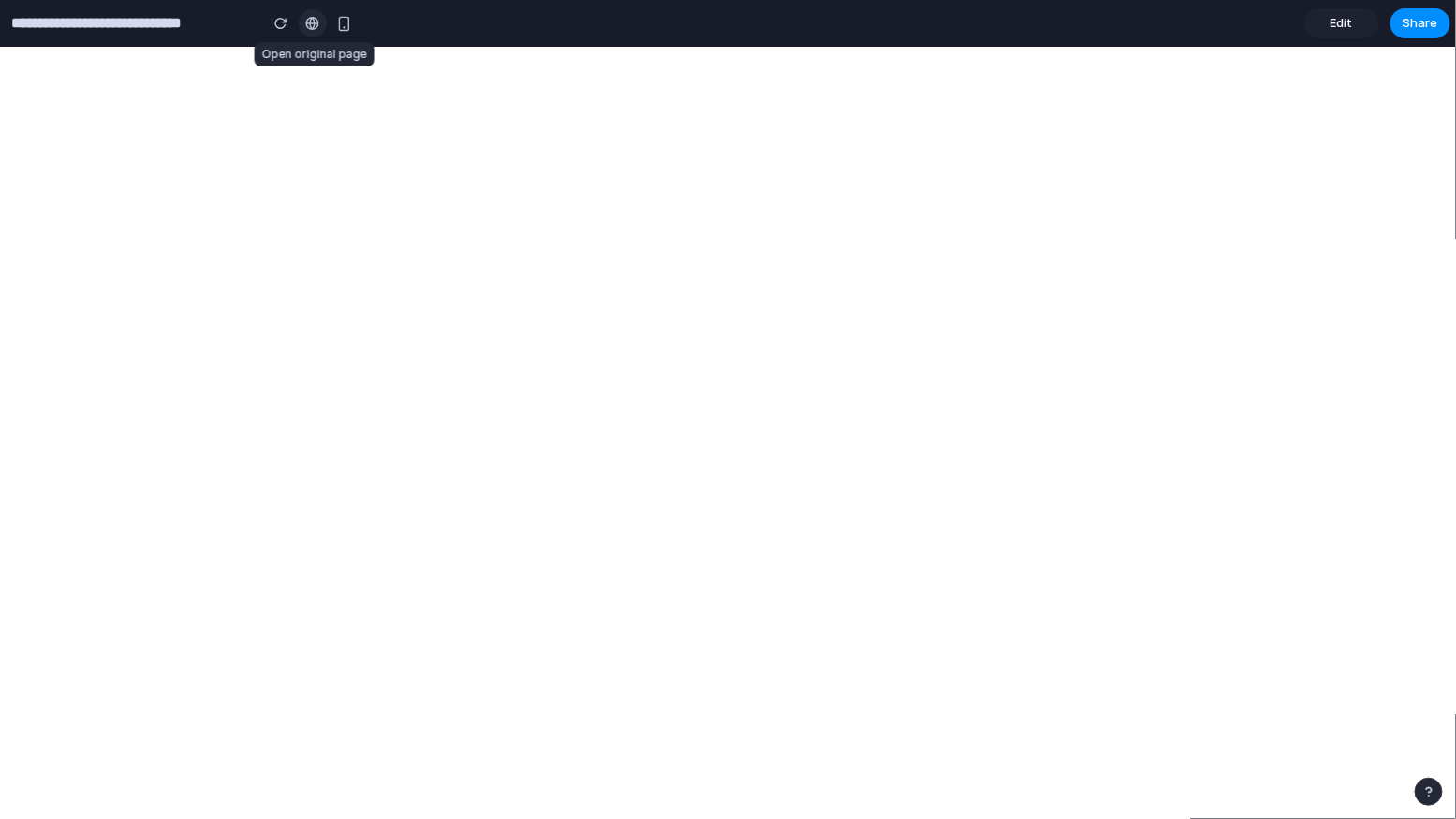
click at [317, 22] on div at bounding box center [312, 24] width 14 height 15
click at [1348, 19] on span "Edit" at bounding box center [1342, 24] width 23 height 19
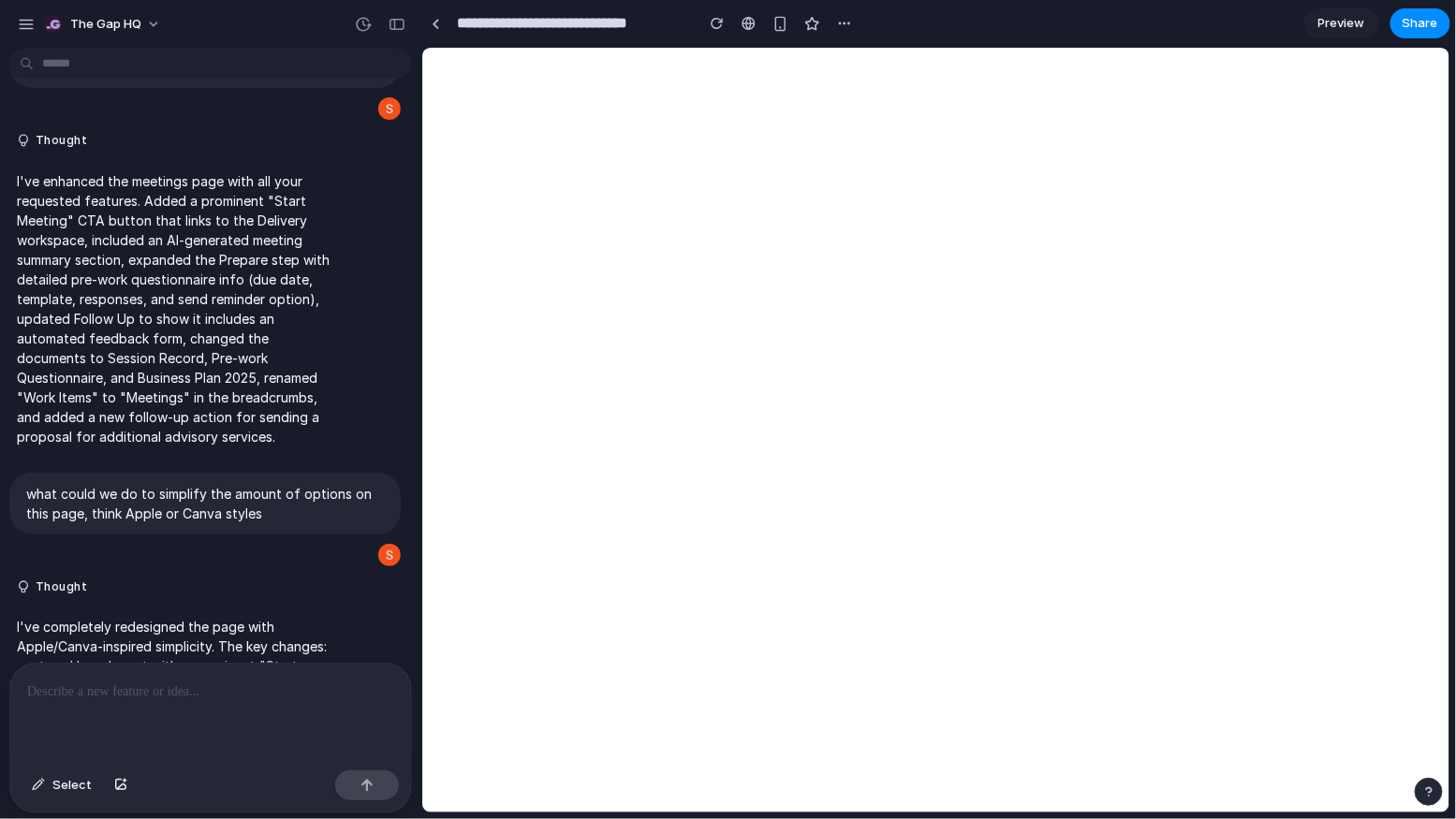
scroll to position [709, 0]
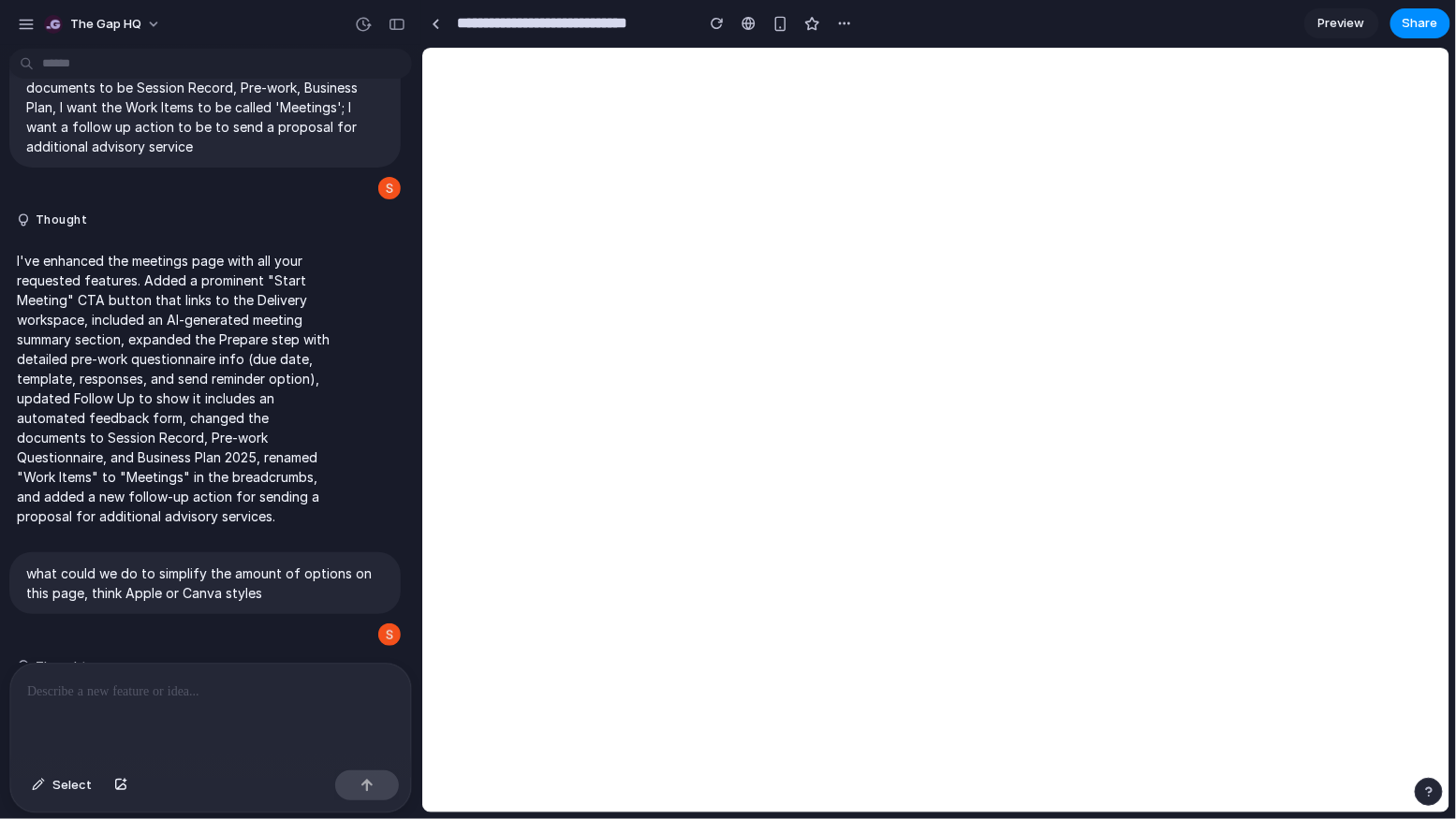
click at [183, 384] on p "I've enhanced the meetings page with all your requested features. Added a promi…" at bounding box center [173, 388] width 313 height 275
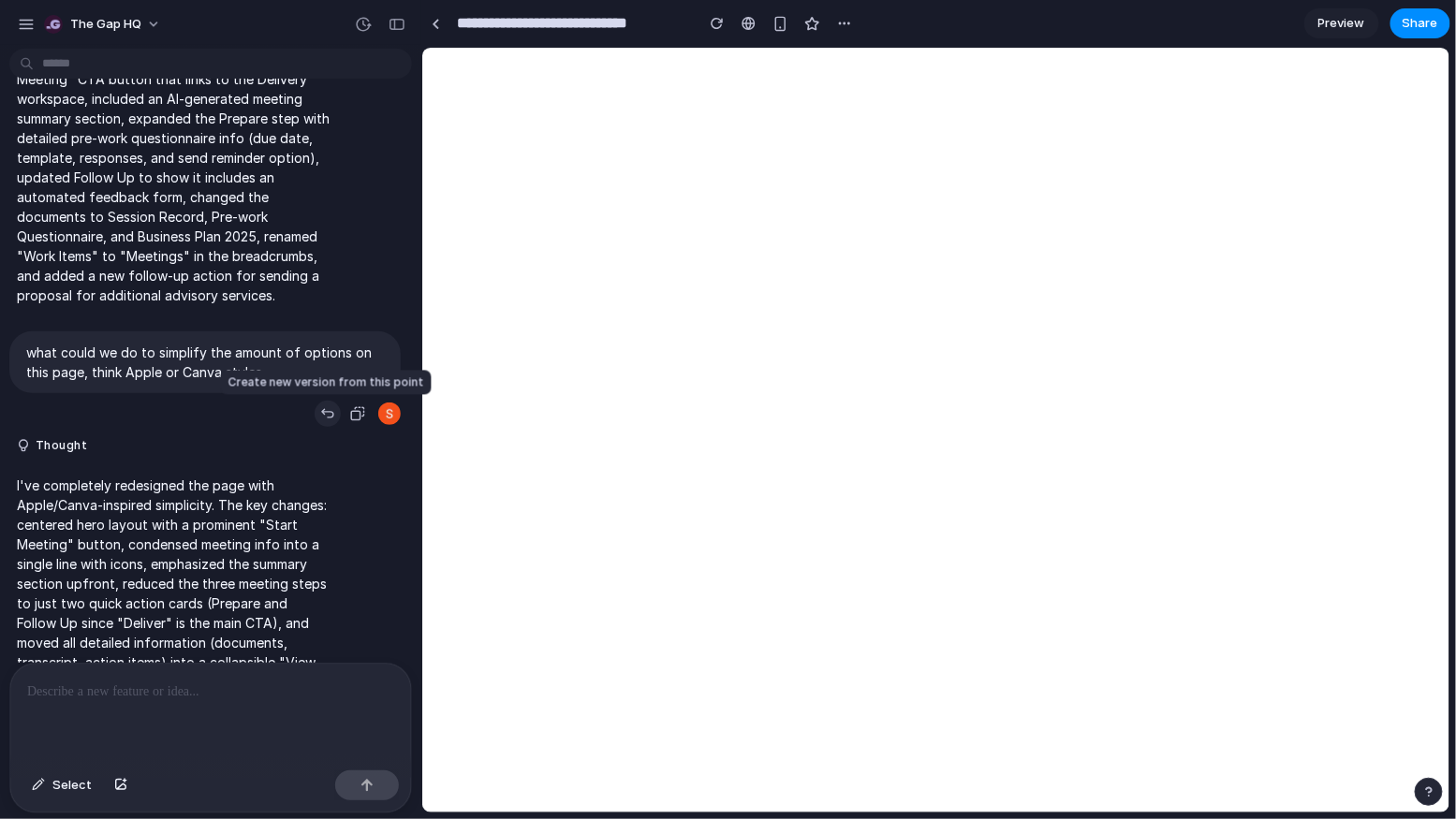
scroll to position [712, 0]
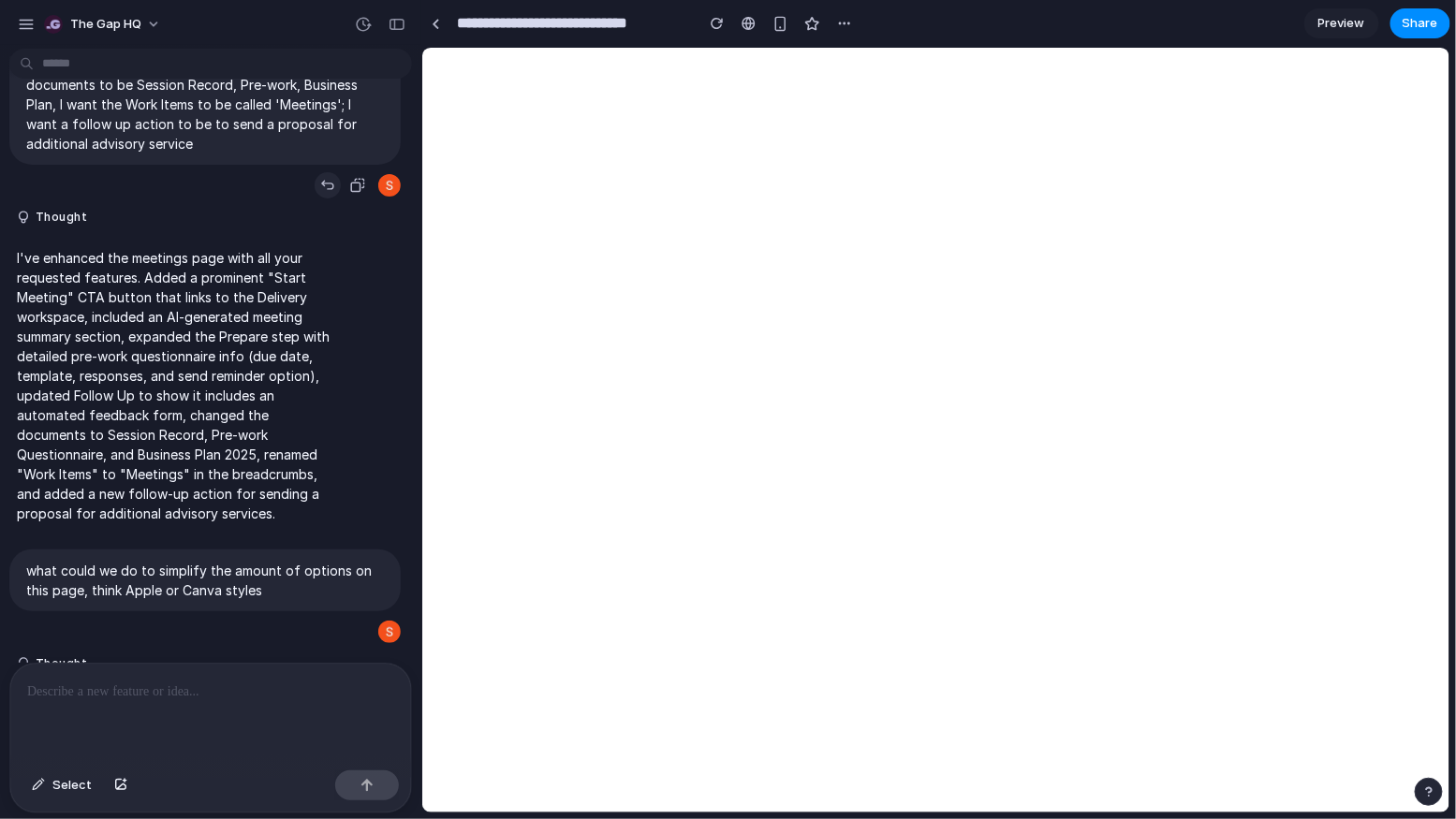
click at [322, 179] on div "button" at bounding box center [328, 186] width 15 height 15
